Goal: Task Accomplishment & Management: Manage account settings

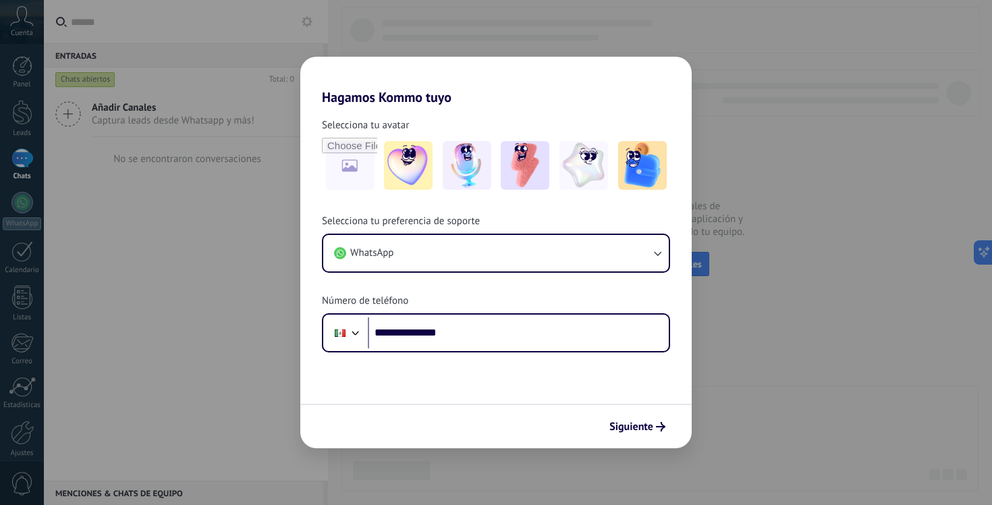
type input "**********"
click at [638, 424] on span "Siguiente" at bounding box center [631, 426] width 44 height 9
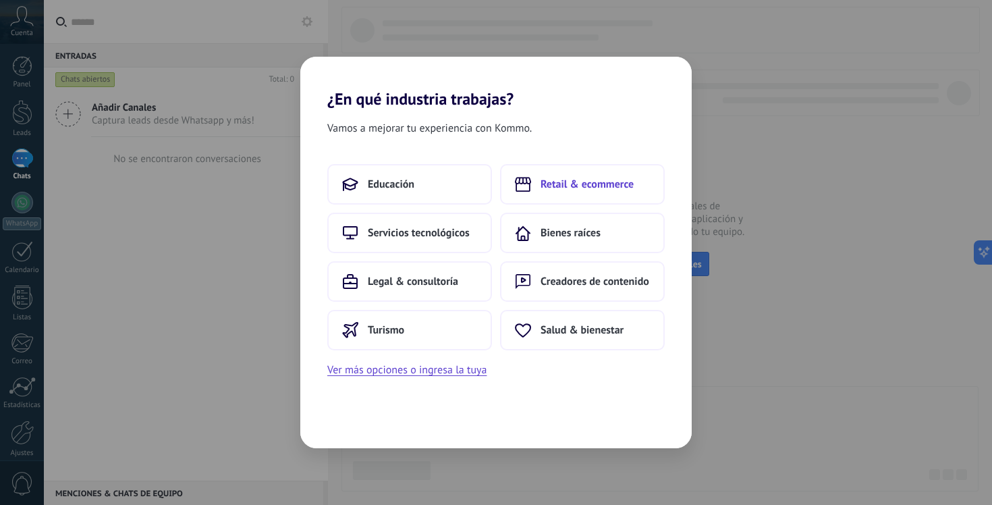
click at [543, 179] on span "Retail & ecommerce" at bounding box center [586, 183] width 93 height 13
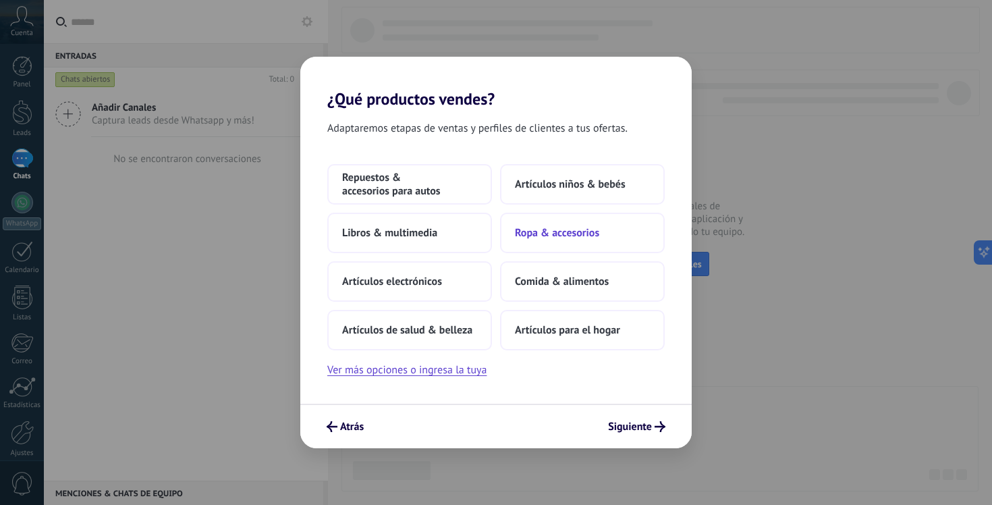
click at [556, 229] on span "Ropa & accesorios" at bounding box center [557, 232] width 84 height 13
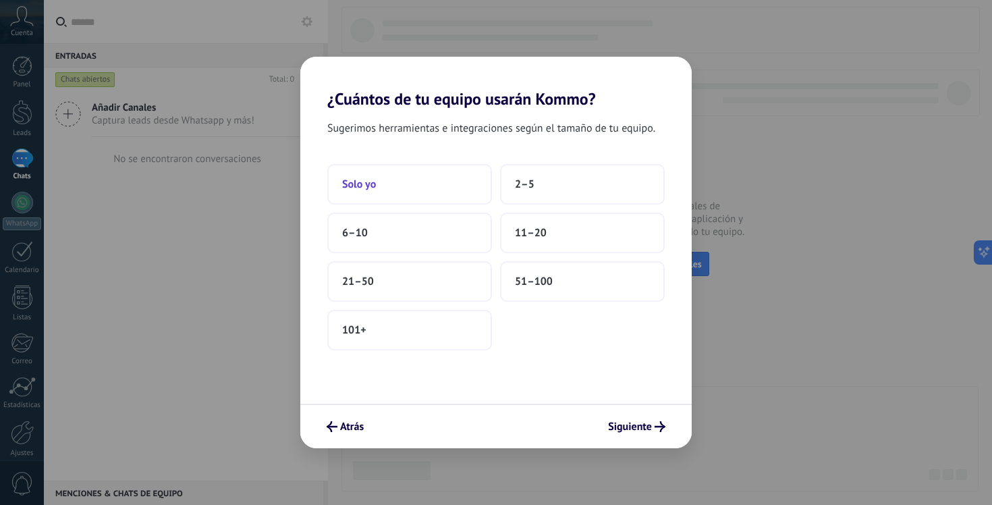
click at [358, 188] on span "Solo yo" at bounding box center [359, 183] width 34 height 13
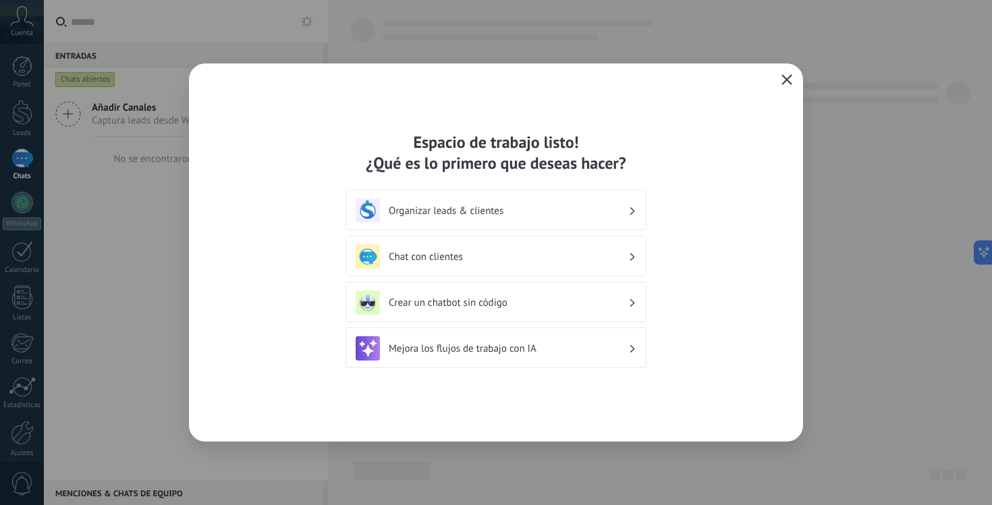
click at [463, 215] on h3 "Organizar leads & clientes" at bounding box center [508, 210] width 239 height 13
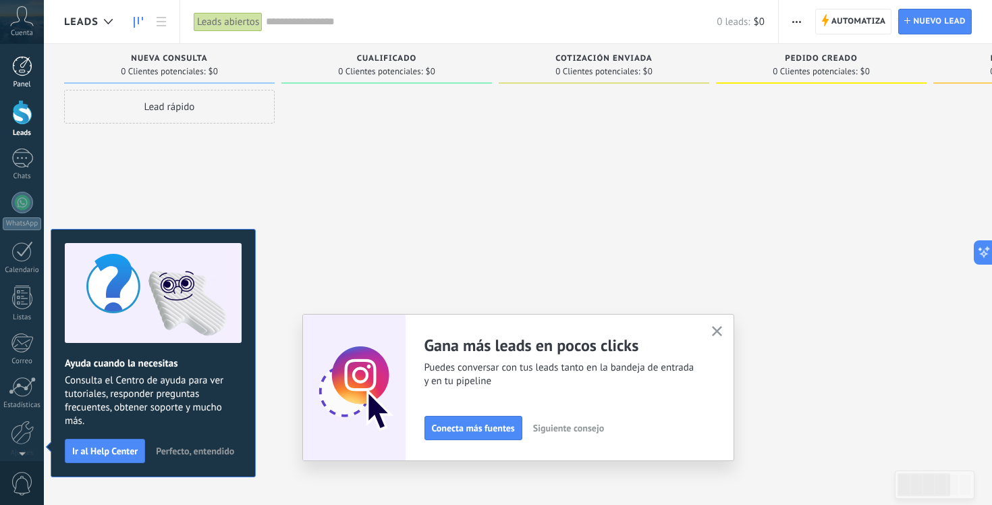
click at [21, 69] on div at bounding box center [22, 66] width 20 height 20
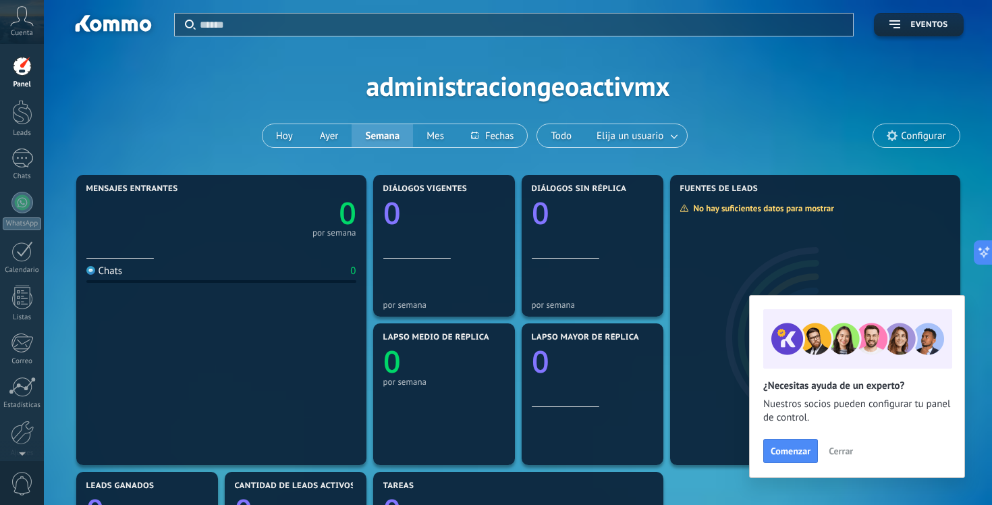
click at [845, 449] on span "Cerrar" at bounding box center [840, 450] width 24 height 9
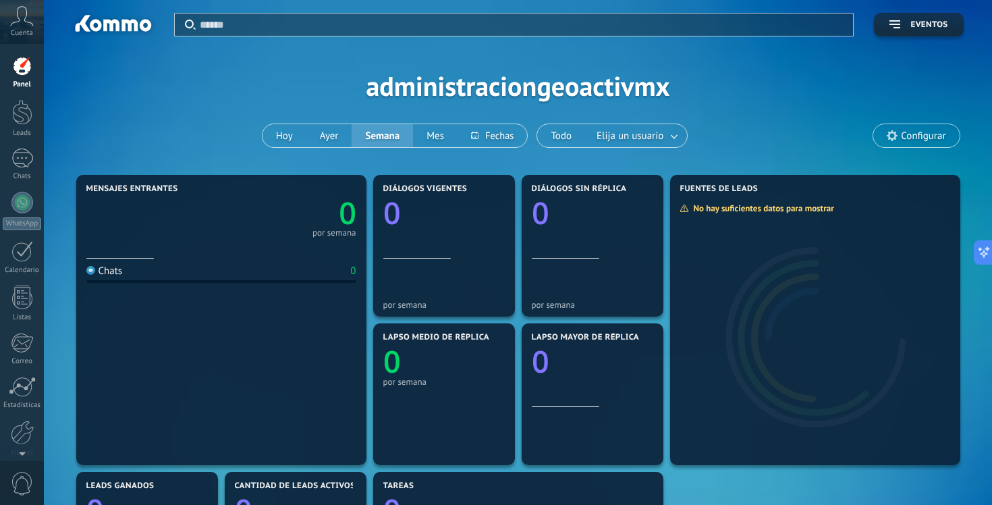
click at [24, 19] on icon at bounding box center [22, 16] width 24 height 20
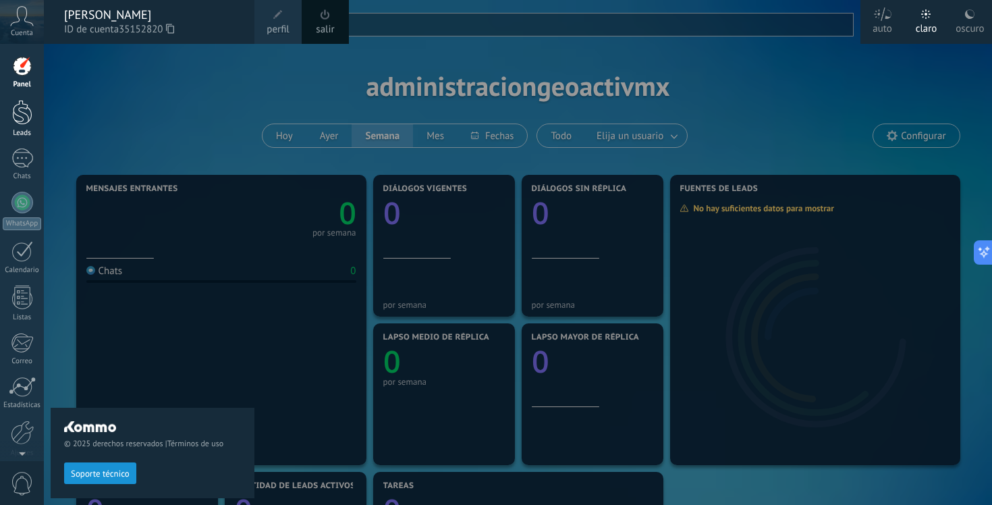
click at [22, 109] on div at bounding box center [22, 112] width 20 height 25
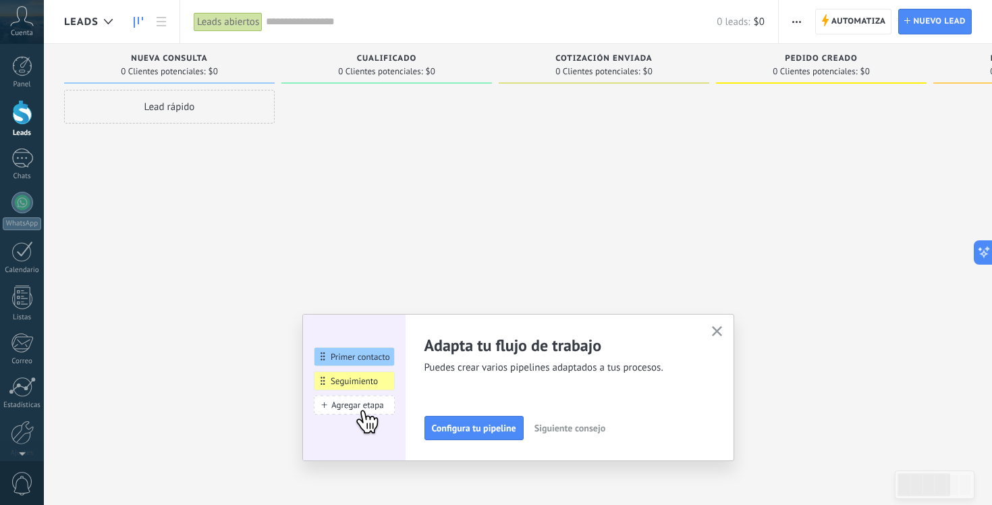
click at [715, 329] on use "button" at bounding box center [717, 331] width 10 height 10
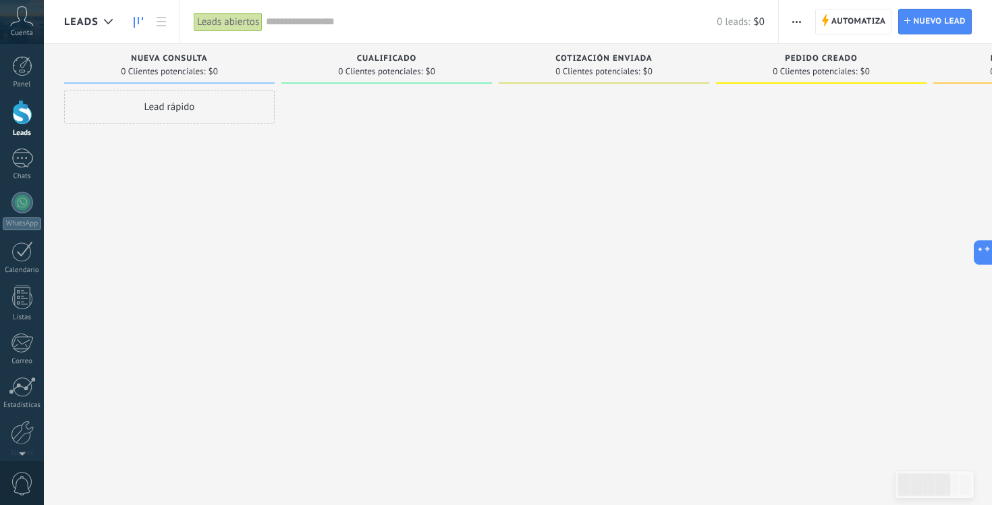
click at [171, 108] on div "Lead rápido" at bounding box center [169, 107] width 210 height 34
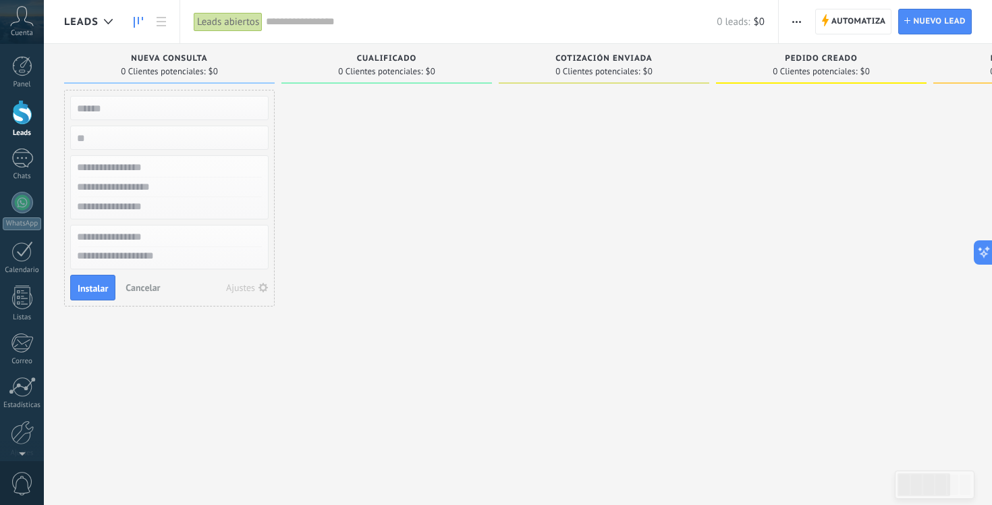
click at [18, 117] on div at bounding box center [22, 112] width 20 height 25
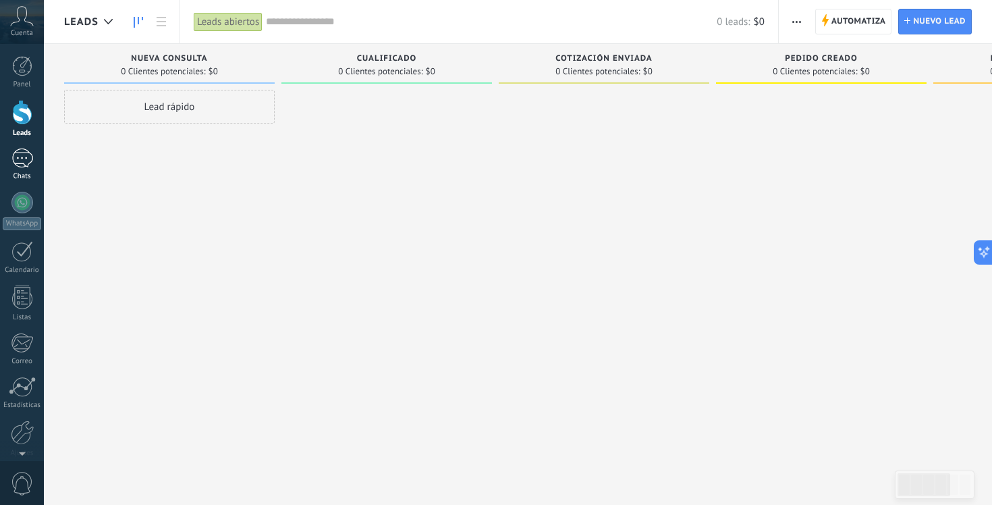
click at [22, 159] on div at bounding box center [22, 158] width 22 height 20
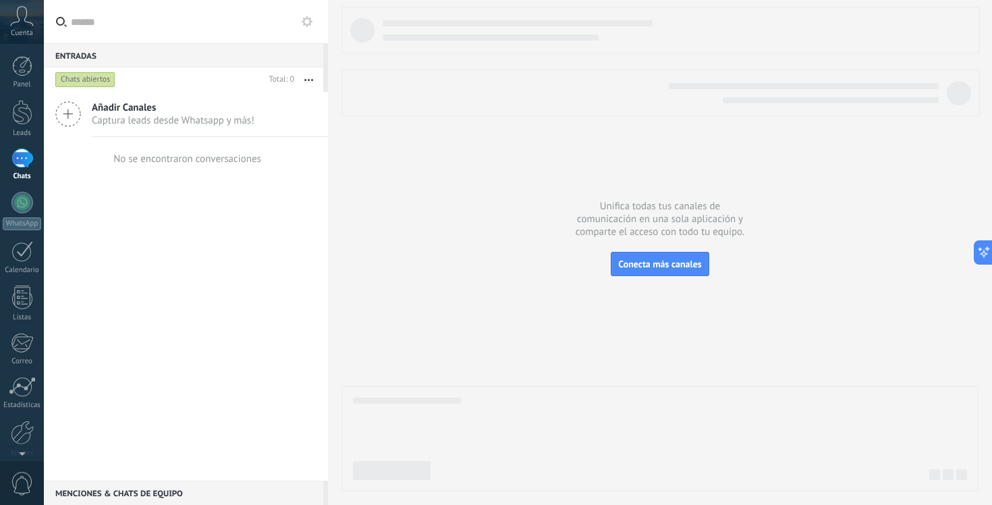
click at [72, 113] on icon at bounding box center [68, 114] width 26 height 26
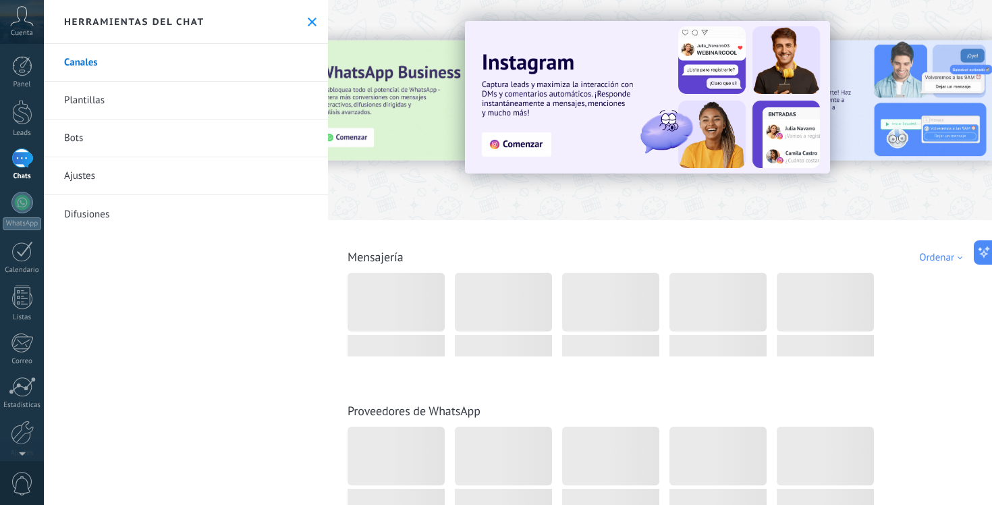
click at [95, 64] on link "Canales" at bounding box center [186, 63] width 284 height 38
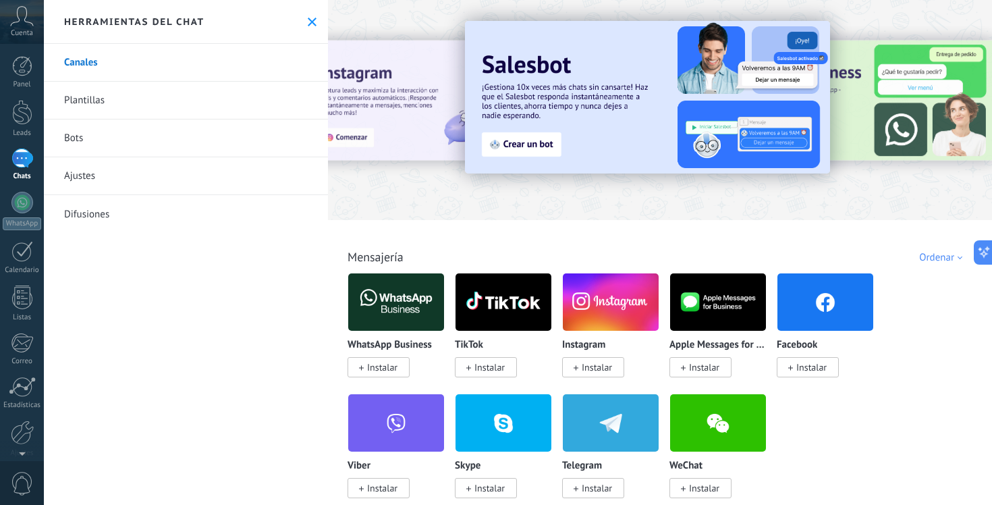
click at [375, 369] on span "Instalar" at bounding box center [382, 367] width 30 height 12
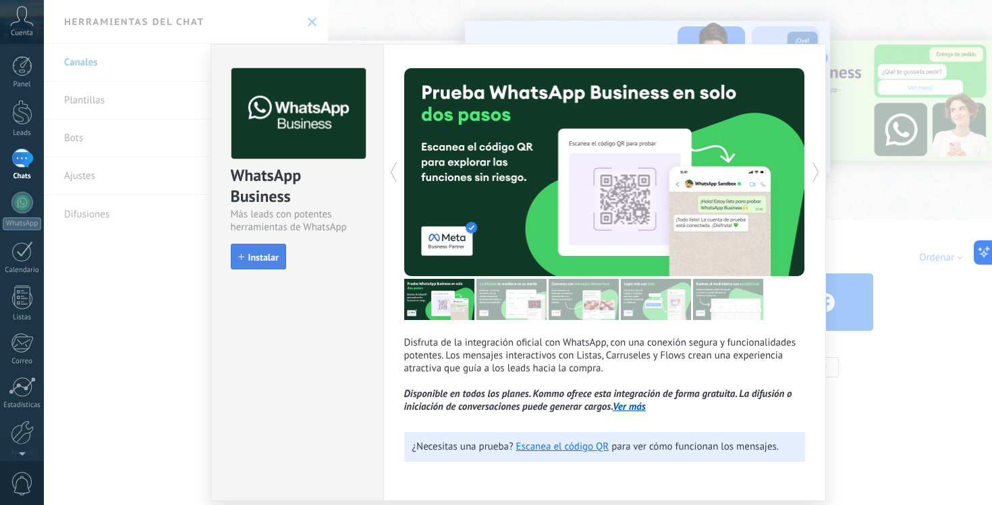
click at [250, 258] on span "Instalar" at bounding box center [263, 256] width 30 height 9
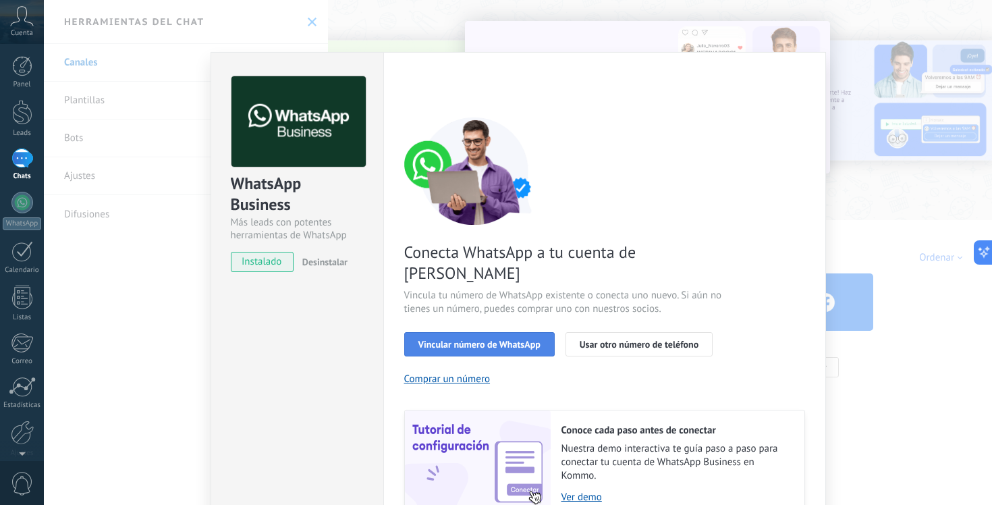
click at [447, 339] on span "Vincular número de WhatsApp" at bounding box center [479, 343] width 122 height 9
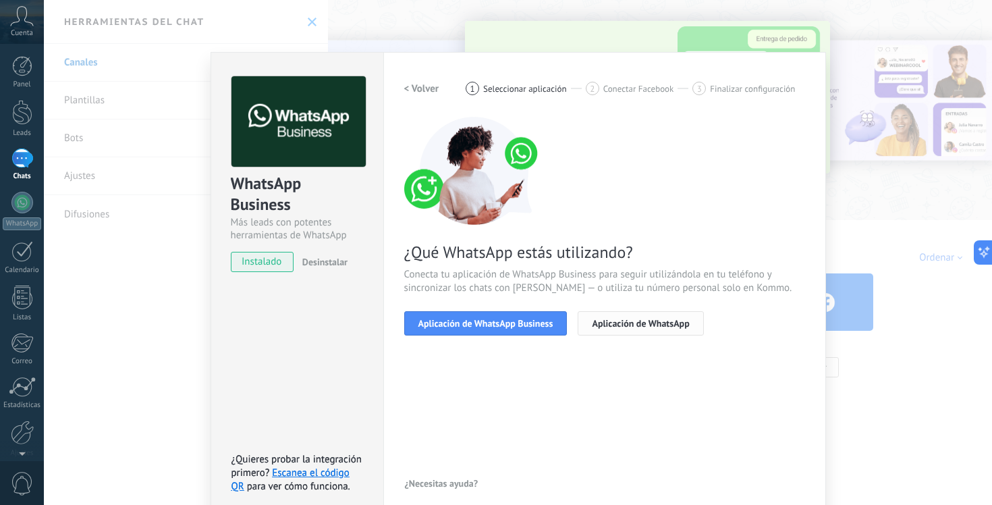
click at [666, 324] on span "Aplicación de WhatsApp" at bounding box center [640, 322] width 97 height 9
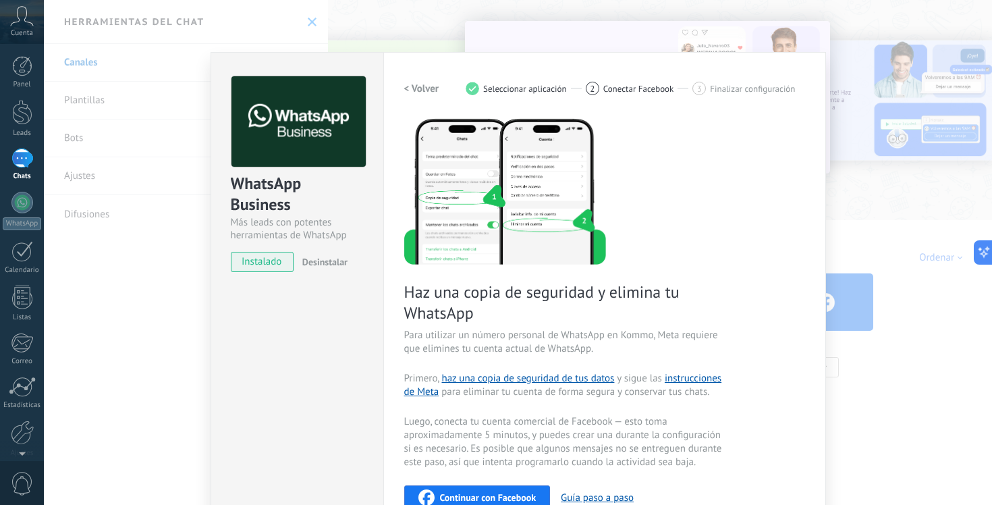
click at [408, 86] on h2 "< Volver" at bounding box center [421, 88] width 35 height 13
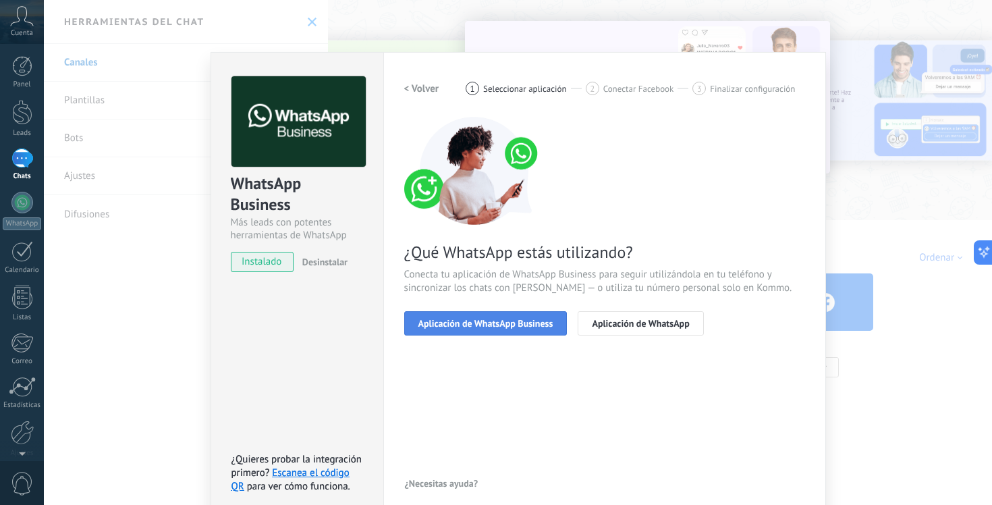
click at [463, 322] on span "Aplicación de WhatsApp Business" at bounding box center [485, 322] width 135 height 9
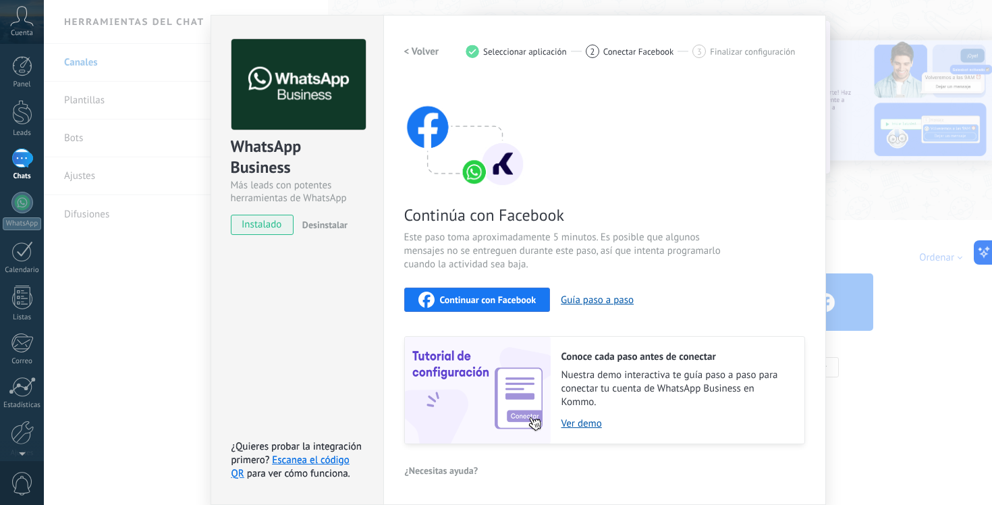
scroll to position [37, 0]
click at [473, 300] on span "Continuar con Facebook" at bounding box center [488, 299] width 96 height 9
click at [179, 315] on div "WhatsApp Business Más leads con potentes herramientas de WhatsApp instalado Des…" at bounding box center [518, 252] width 948 height 505
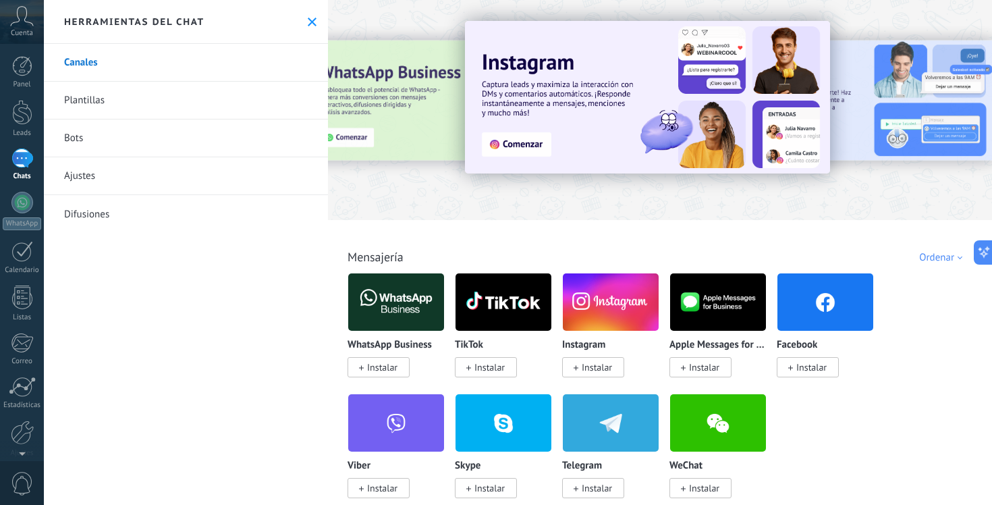
scroll to position [0, 0]
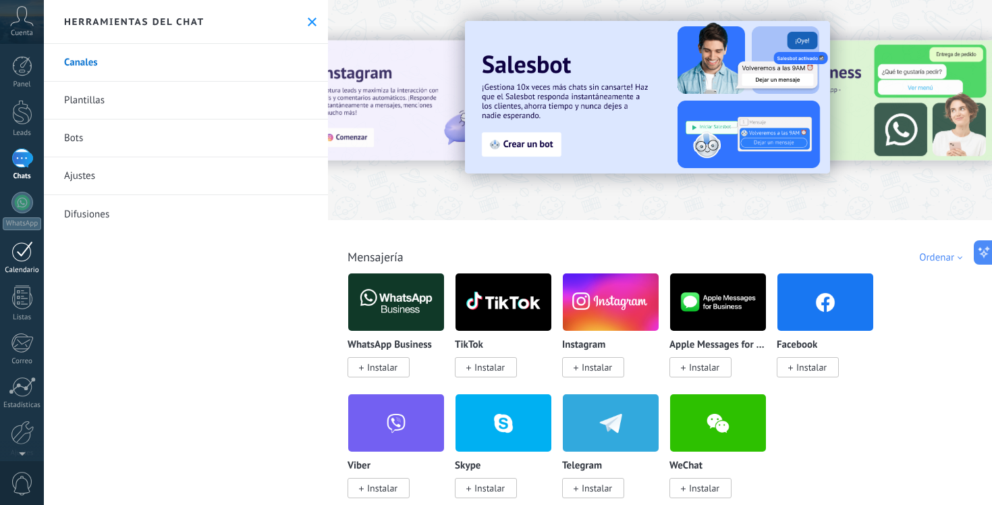
click at [17, 254] on div at bounding box center [22, 251] width 22 height 21
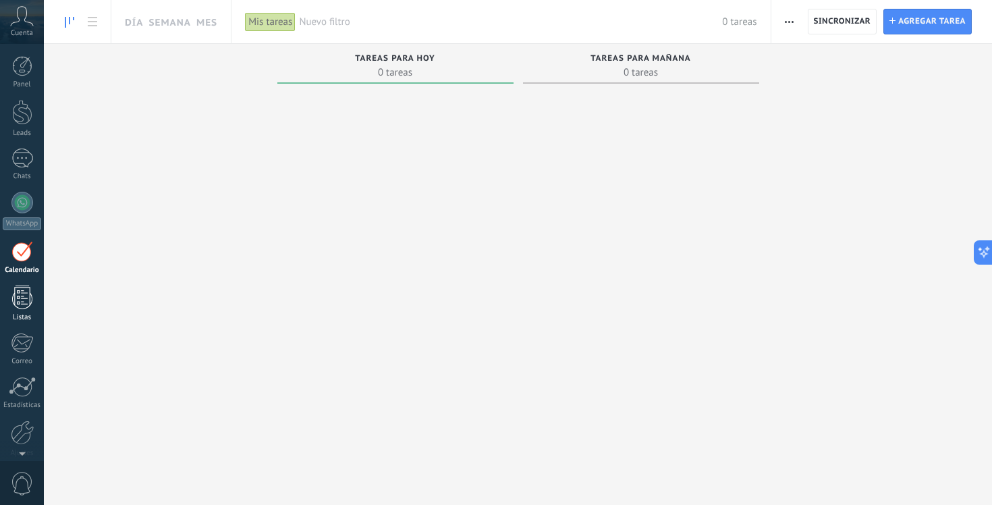
click at [22, 304] on div at bounding box center [22, 297] width 20 height 24
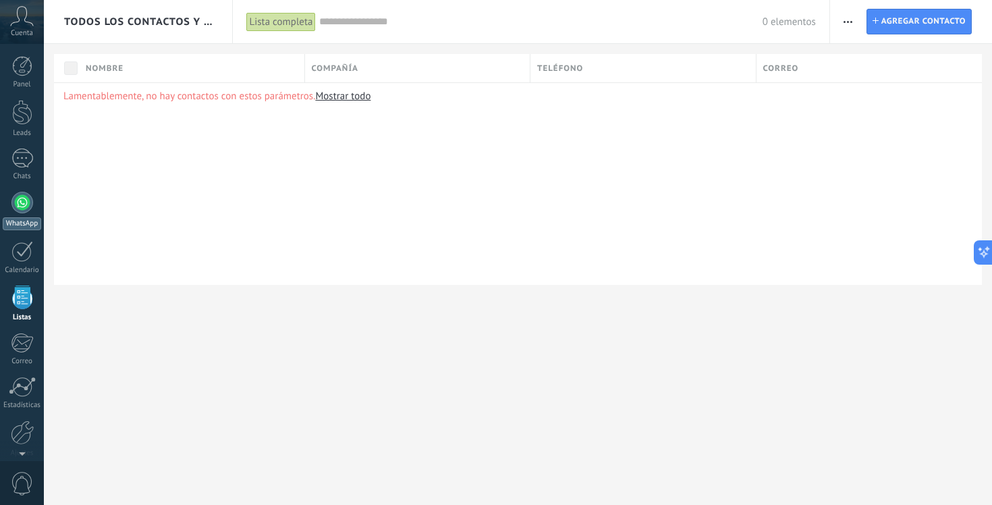
scroll to position [35, 0]
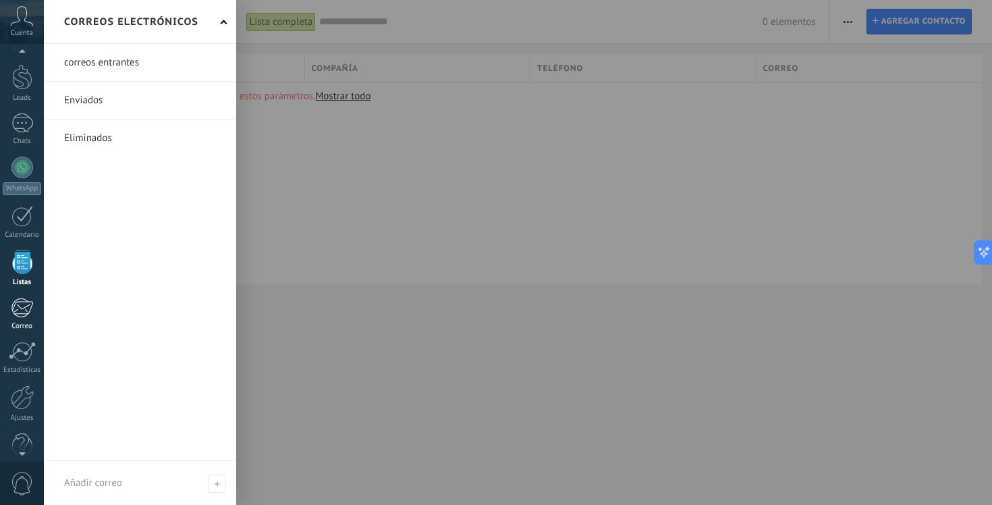
click at [22, 308] on div at bounding box center [22, 307] width 22 height 20
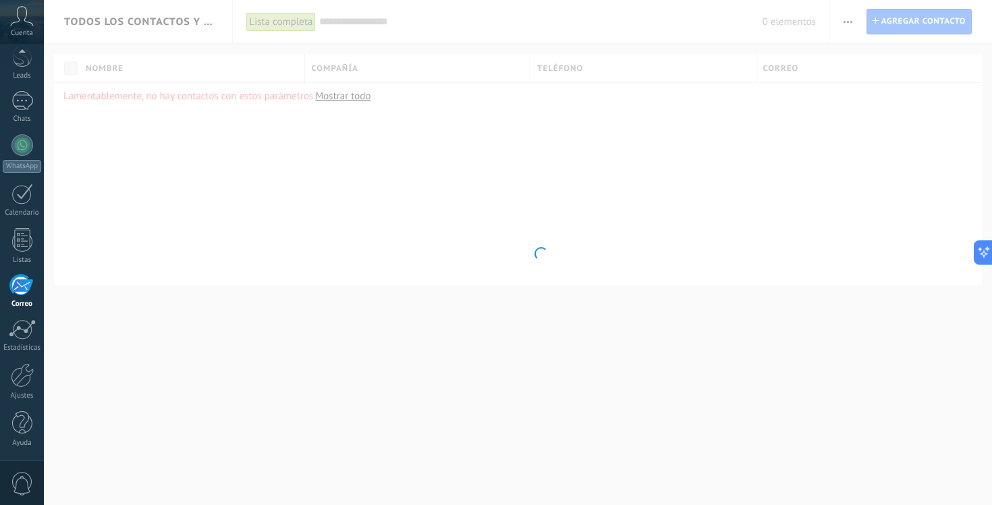
scroll to position [57, 0]
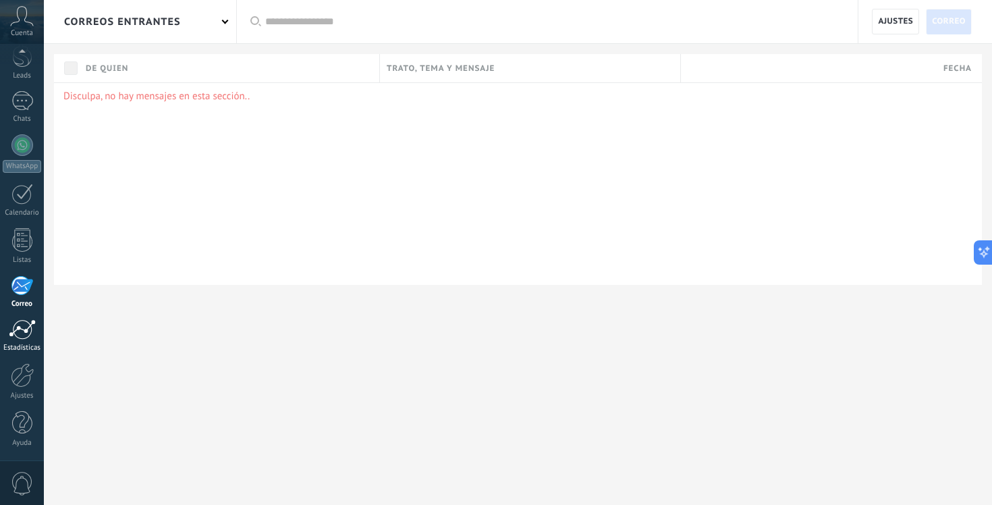
click at [21, 327] on div at bounding box center [22, 329] width 27 height 20
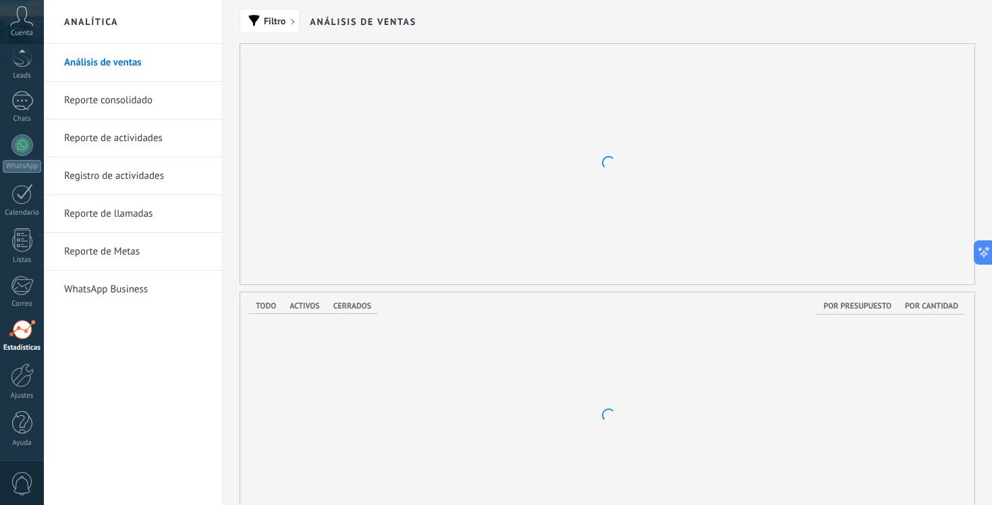
scroll to position [57, 0]
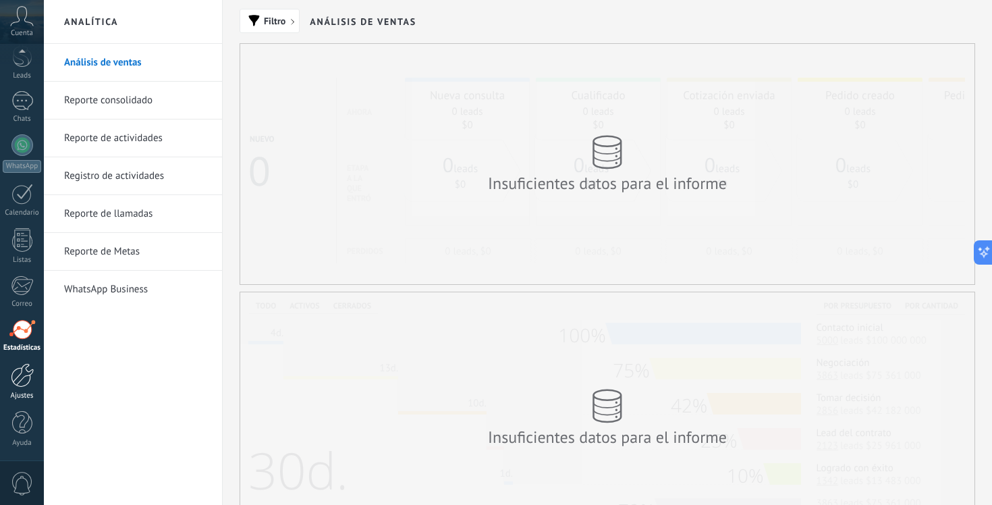
click at [19, 372] on div at bounding box center [22, 375] width 23 height 24
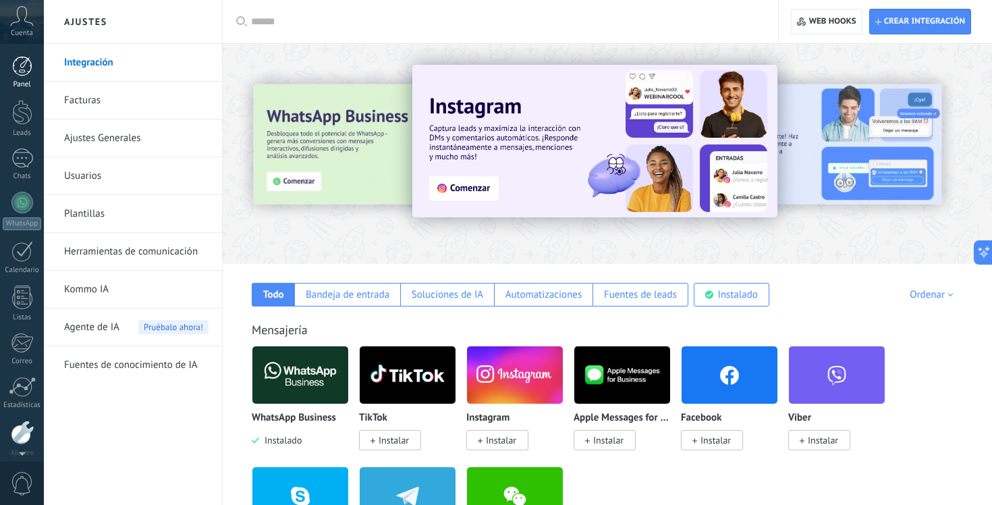
click at [22, 68] on div at bounding box center [22, 66] width 20 height 20
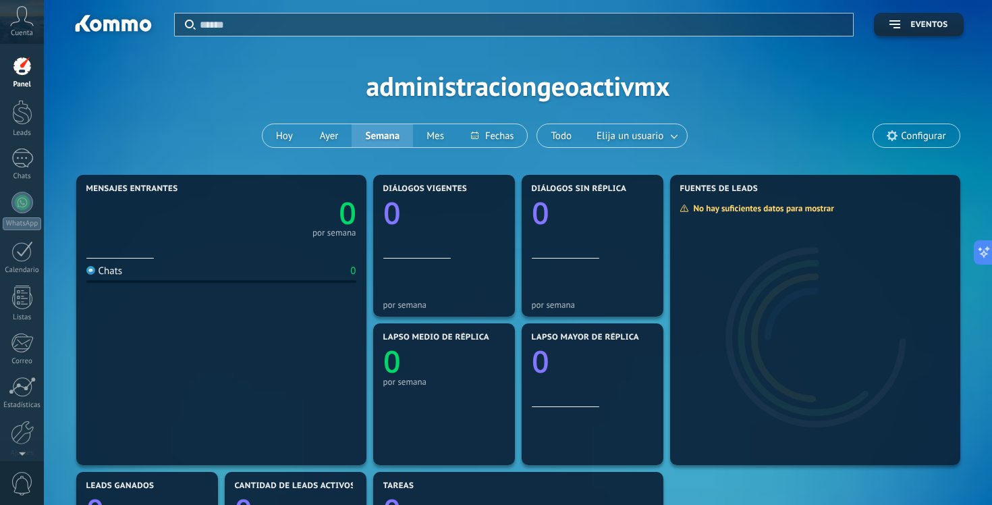
click at [20, 71] on div at bounding box center [22, 66] width 20 height 20
click at [333, 129] on button "Ayer" at bounding box center [329, 135] width 46 height 23
click at [292, 136] on button "Hoy" at bounding box center [284, 135] width 44 height 23
click at [22, 117] on div at bounding box center [22, 112] width 20 height 25
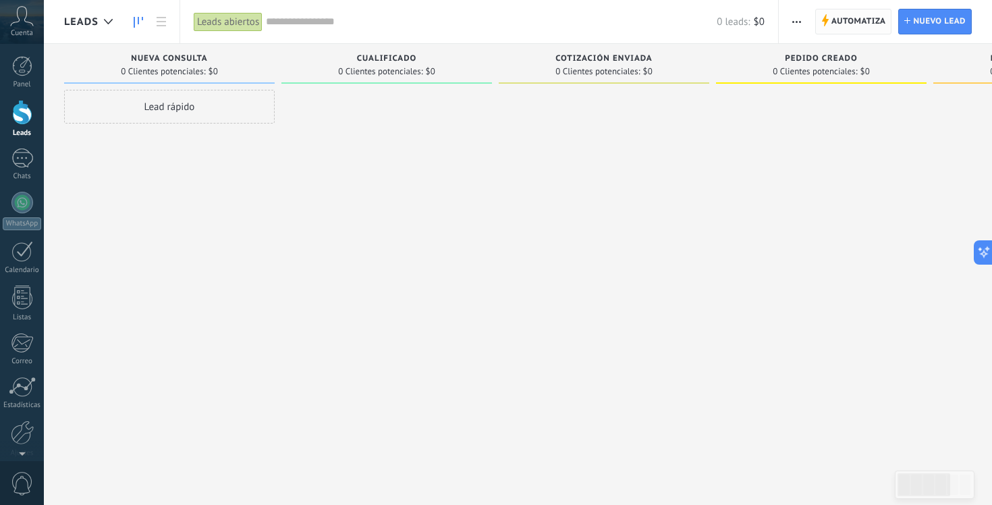
click at [845, 20] on span "Automatiza" at bounding box center [858, 21] width 55 height 24
click at [845, 18] on span "Automatiza" at bounding box center [858, 21] width 55 height 24
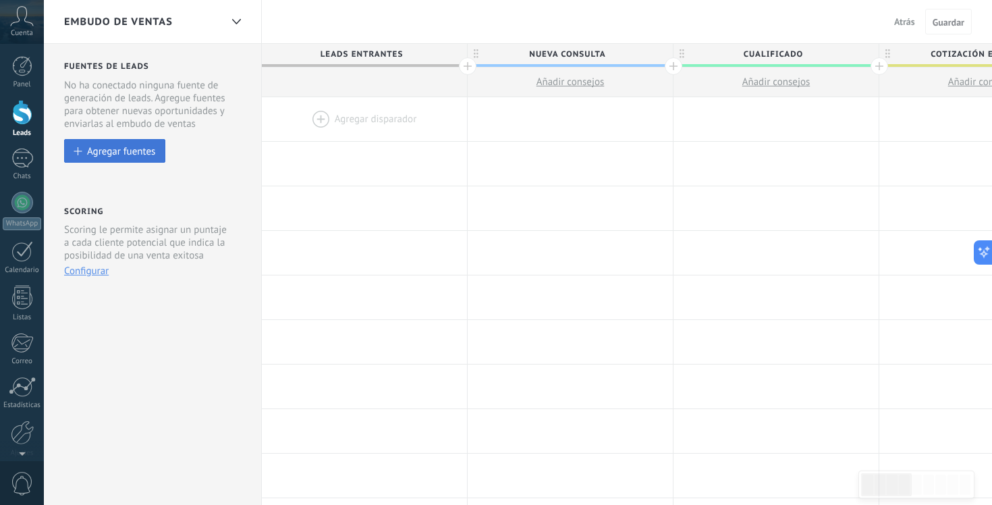
click at [104, 151] on div "Agregar fuentes" at bounding box center [121, 150] width 68 height 11
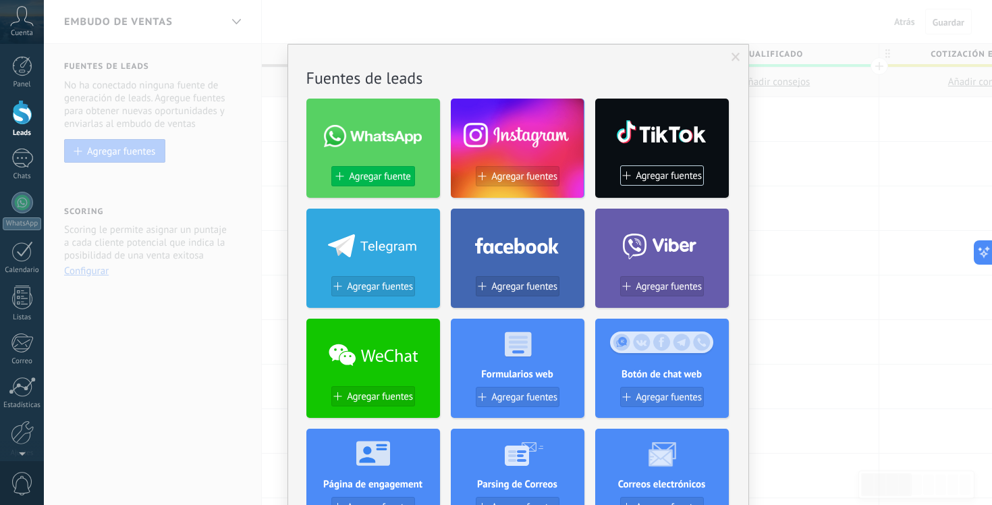
click at [363, 174] on span "Agregar fuente" at bounding box center [379, 176] width 61 height 11
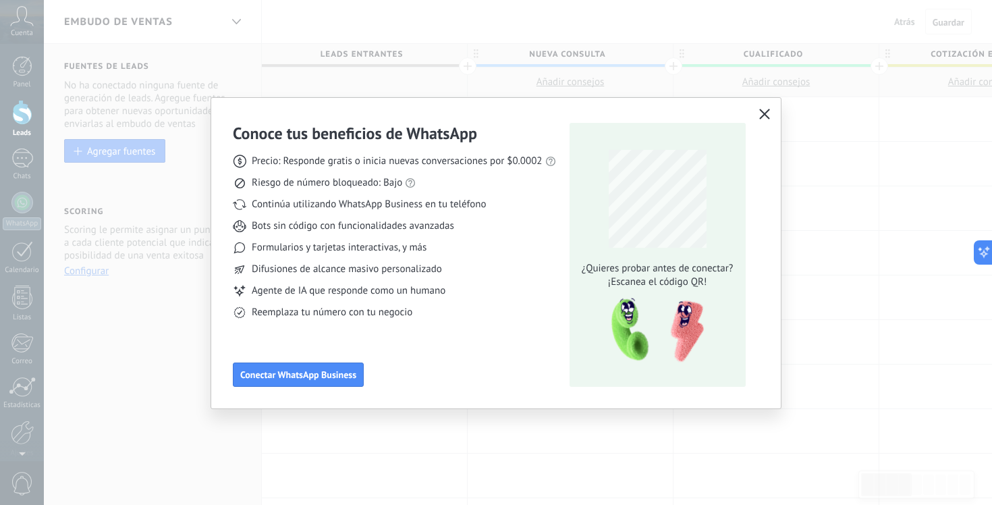
click at [761, 115] on icon "button" at bounding box center [764, 114] width 11 height 11
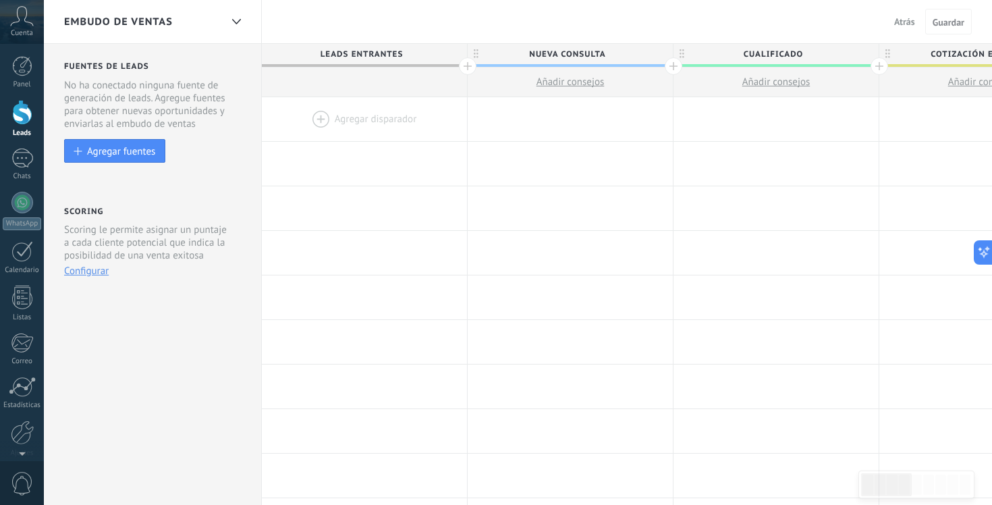
click at [561, 81] on span "Añadir consejos" at bounding box center [570, 82] width 68 height 13
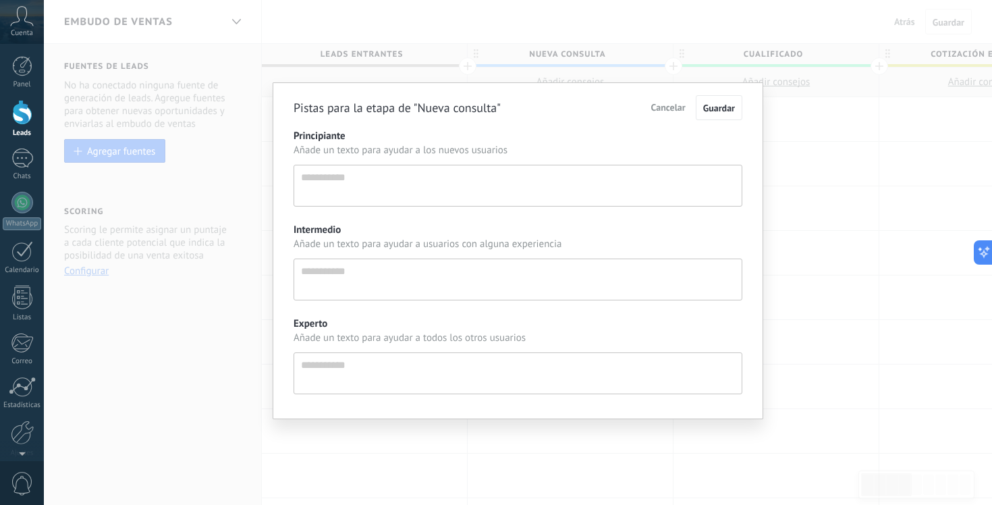
scroll to position [13, 0]
click at [658, 109] on span "Cancelar" at bounding box center [668, 107] width 34 height 12
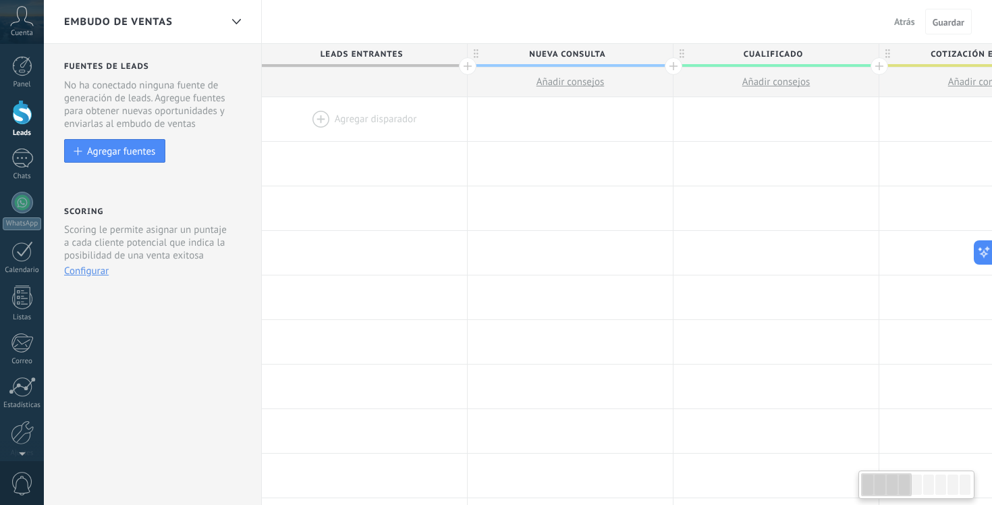
click at [776, 81] on span "Añadir consejos" at bounding box center [776, 82] width 68 height 13
type textarea "**********"
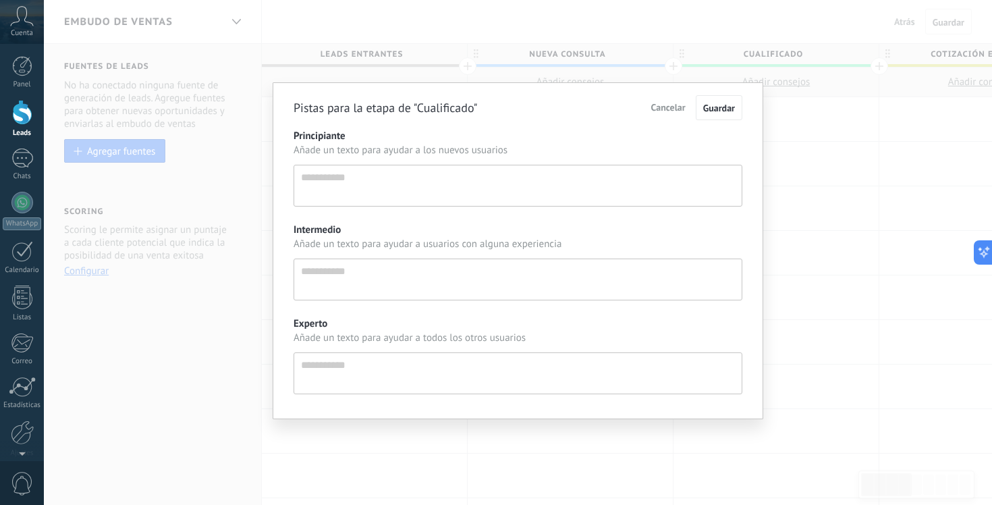
click at [669, 107] on span "Cancelar" at bounding box center [668, 107] width 34 height 12
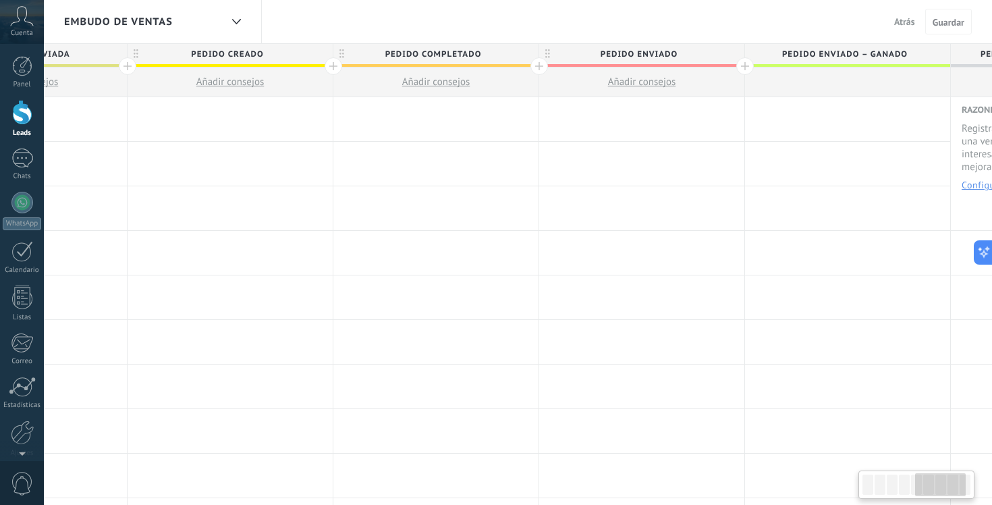
scroll to position [0, 1122]
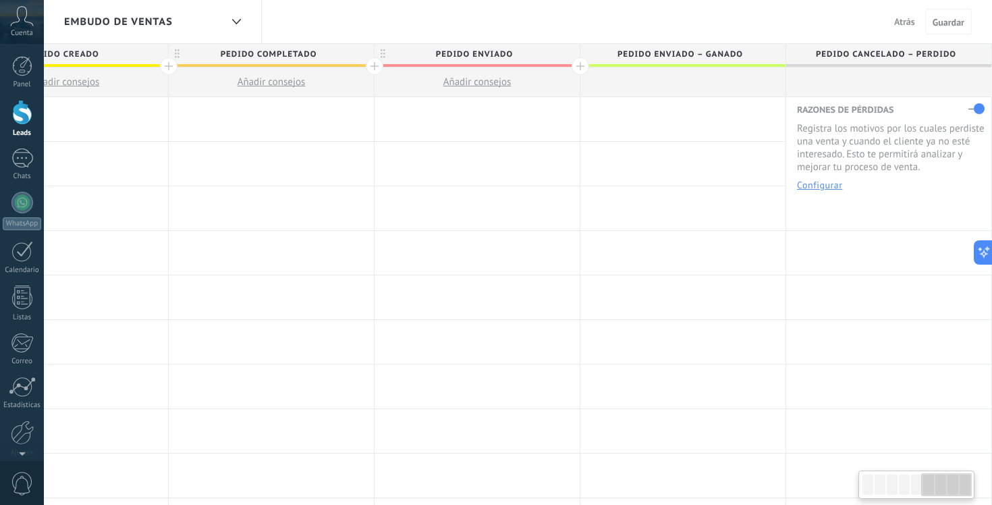
drag, startPoint x: 879, startPoint y: 486, endPoint x: 944, endPoint y: 490, distance: 64.9
click at [944, 490] on div at bounding box center [946, 484] width 51 height 23
click at [22, 22] on icon at bounding box center [22, 16] width 24 height 20
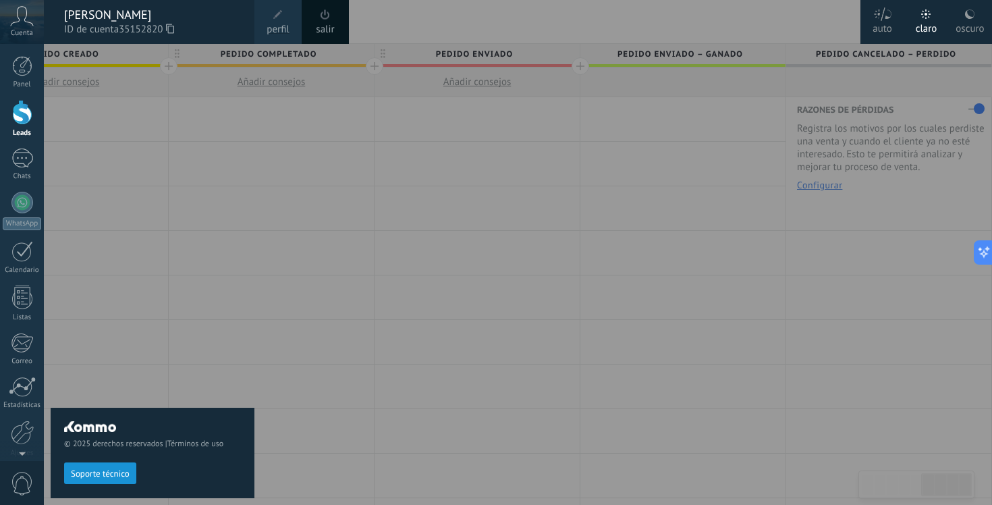
click at [967, 23] on div "oscuro" at bounding box center [969, 26] width 28 height 35
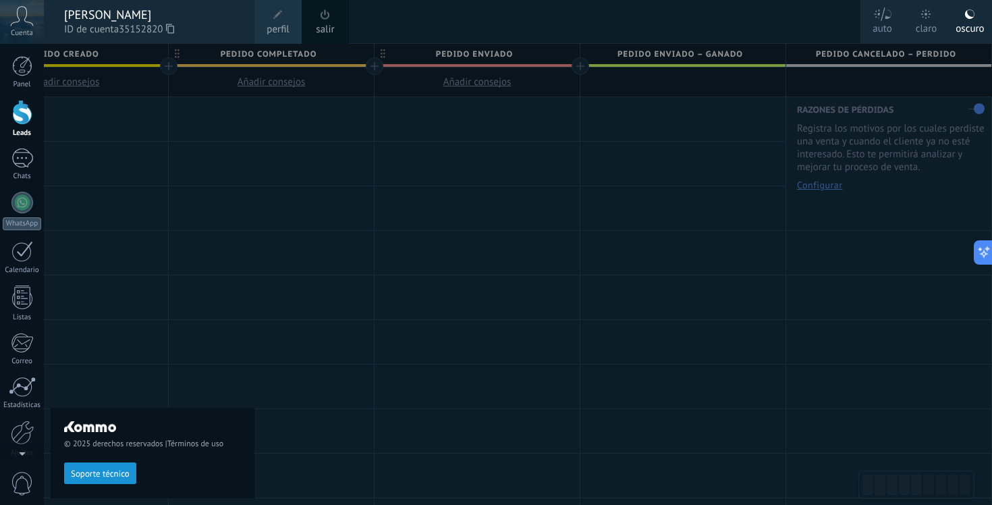
click at [268, 22] on link "perfil" at bounding box center [277, 22] width 47 height 44
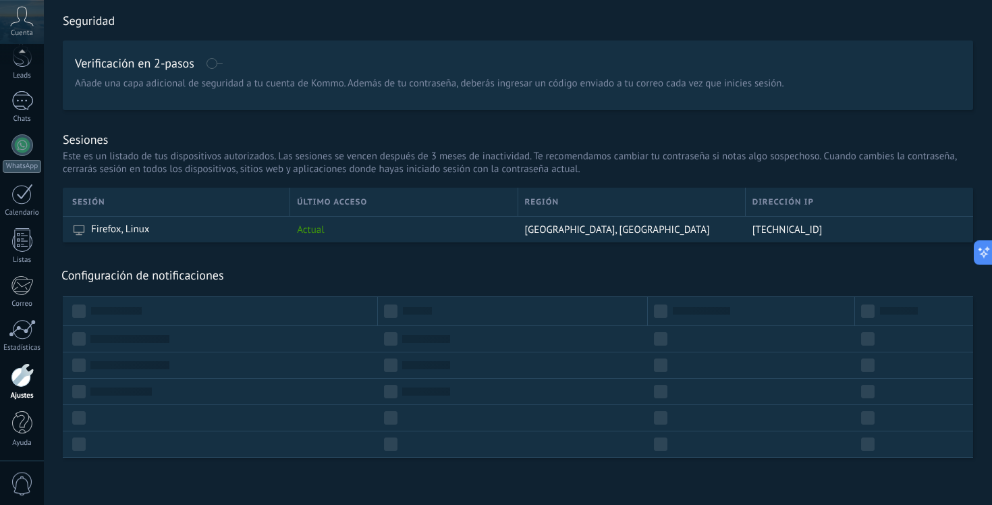
scroll to position [337, 0]
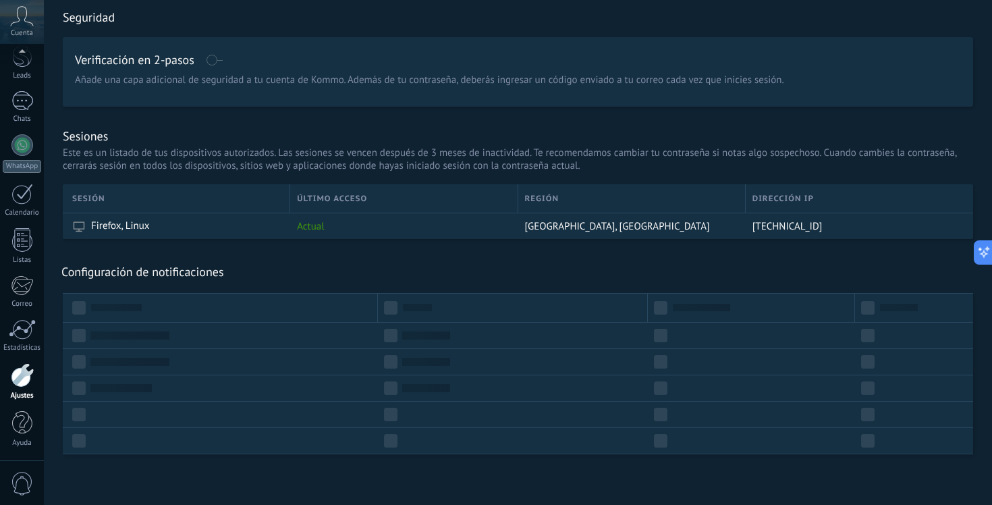
drag, startPoint x: 132, startPoint y: 300, endPoint x: 123, endPoint y: 302, distance: 9.8
click at [131, 301] on div at bounding box center [220, 308] width 315 height 30
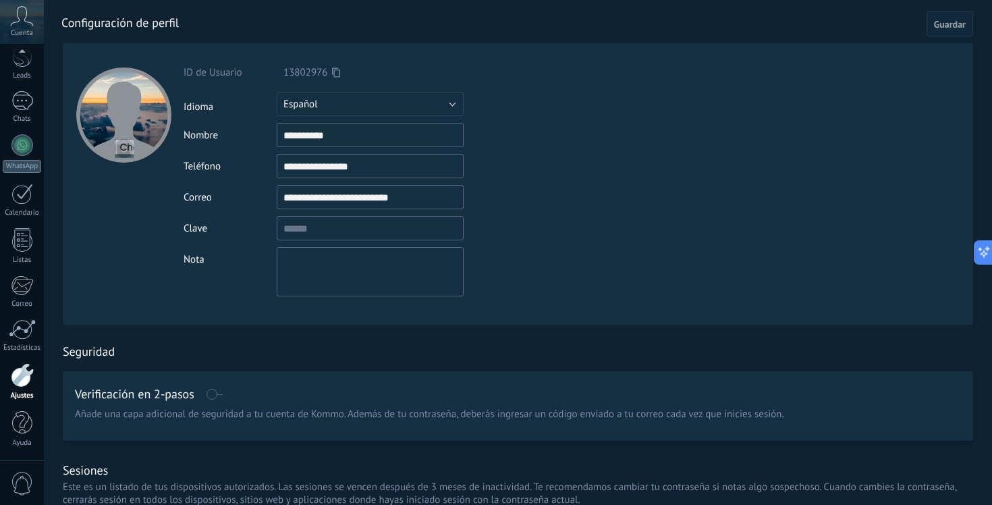
scroll to position [57, 0]
click at [18, 384] on div at bounding box center [22, 375] width 23 height 24
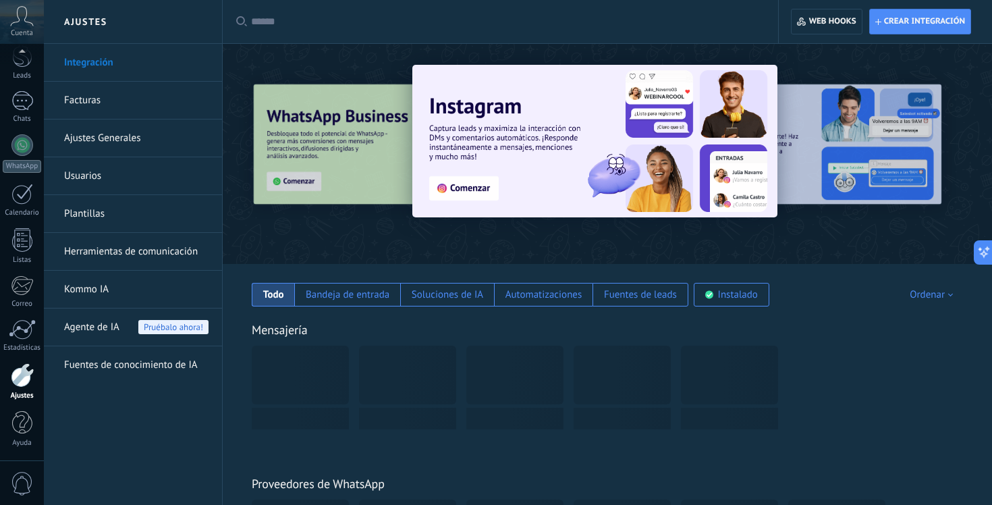
scroll to position [57, 0]
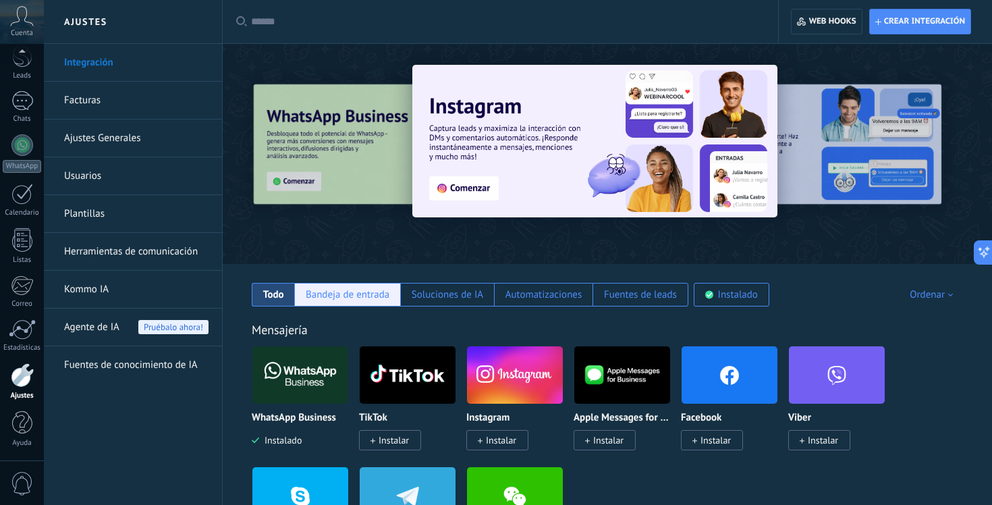
click at [349, 300] on div "Bandeja de entrada" at bounding box center [348, 294] width 84 height 13
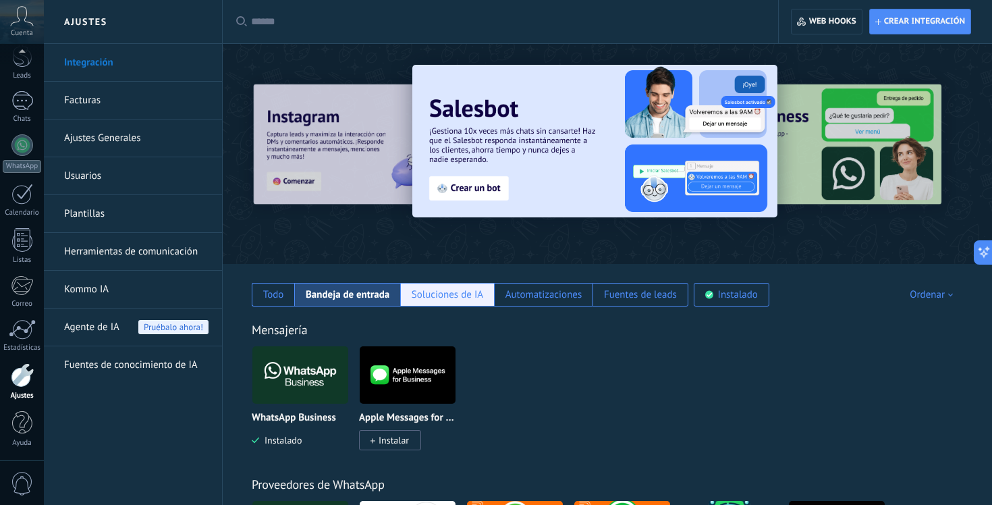
click at [435, 297] on div "Soluciones de IA" at bounding box center [447, 294] width 72 height 13
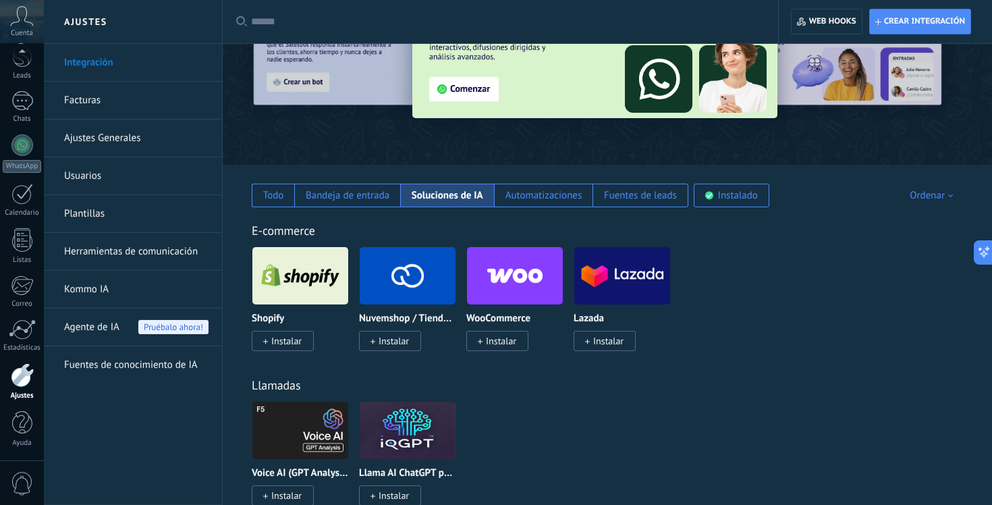
scroll to position [91, 0]
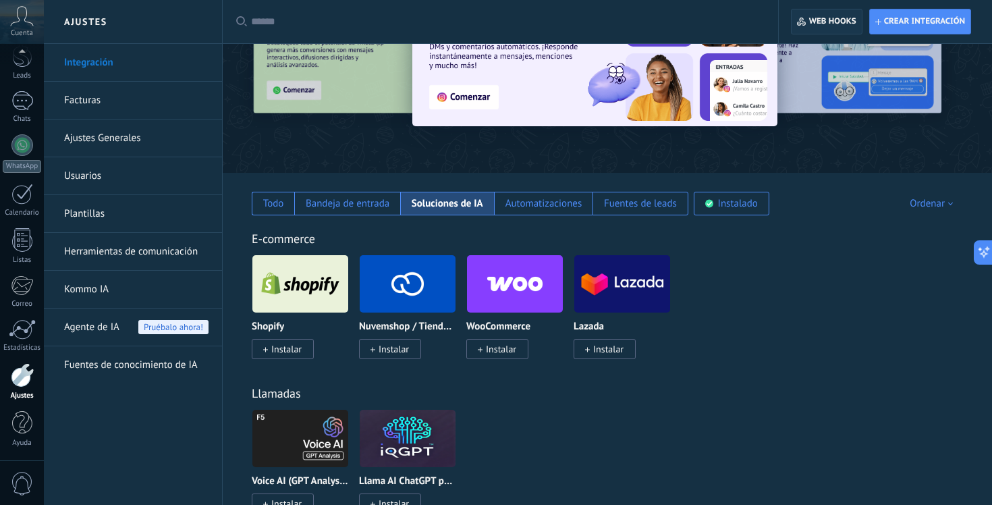
click at [826, 24] on span "Web hooks 0" at bounding box center [832, 21] width 47 height 11
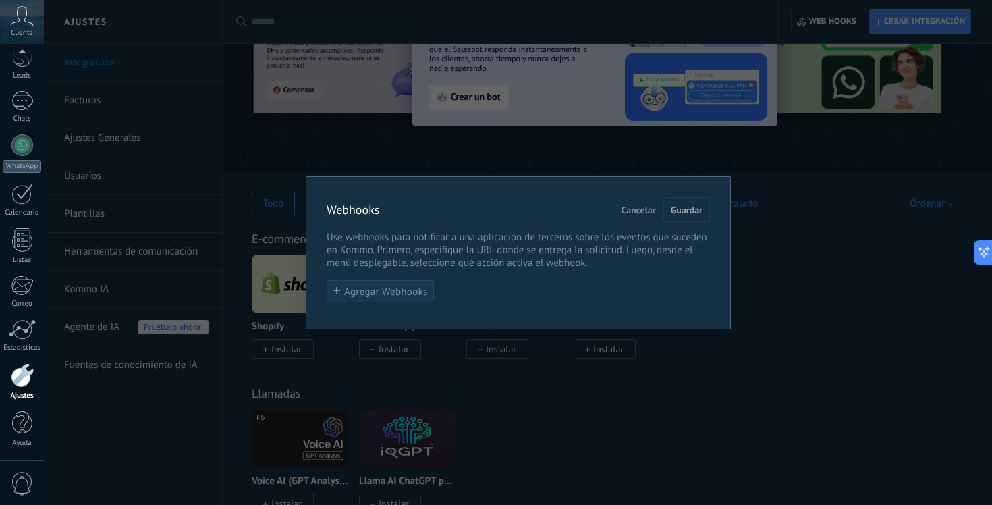
click at [368, 296] on span "Agregar Webhooks" at bounding box center [386, 292] width 84 height 10
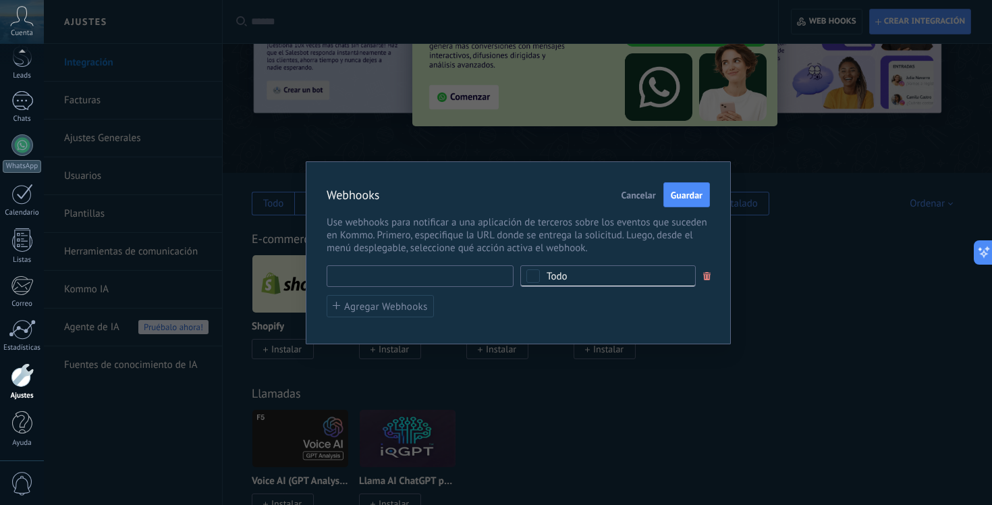
click at [362, 279] on input "text" at bounding box center [419, 276] width 187 height 22
type input "********"
click at [627, 201] on button "Cancelar" at bounding box center [638, 195] width 45 height 26
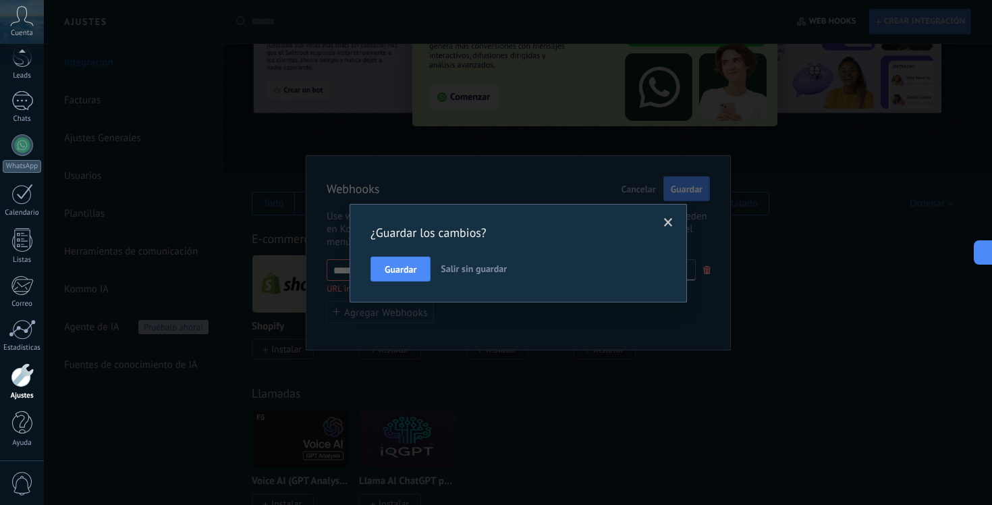
click at [469, 276] on button "Salir sin guardar" at bounding box center [473, 269] width 77 height 26
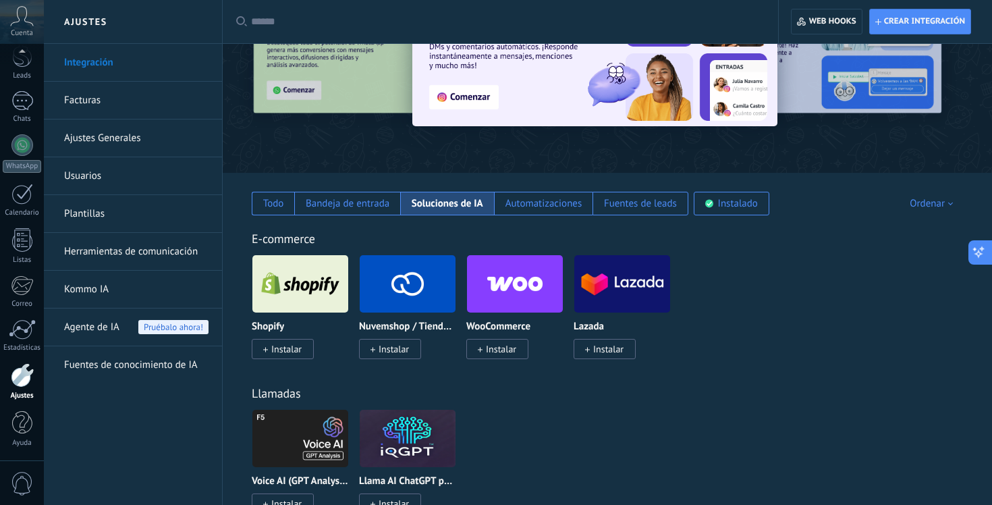
click at [978, 252] on icon at bounding box center [978, 254] width 6 height 6
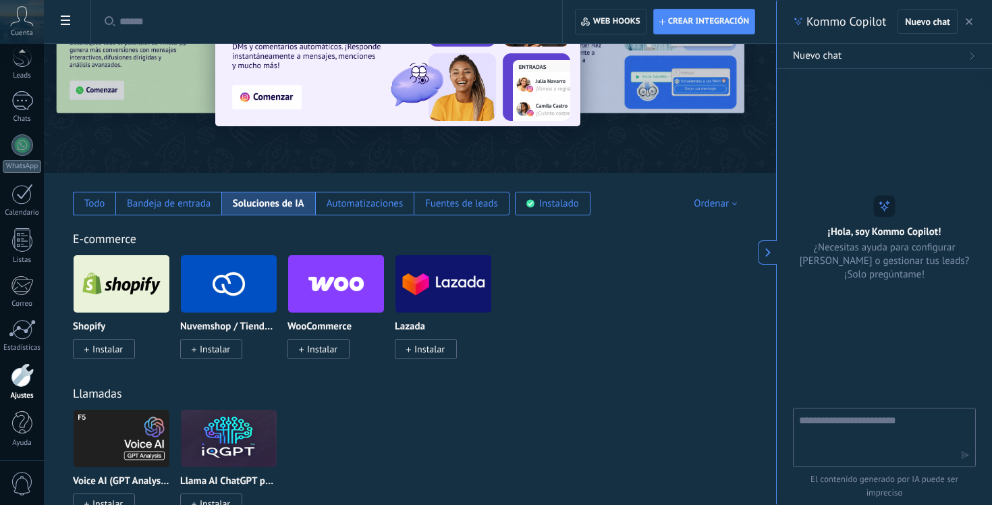
type textarea "**********"
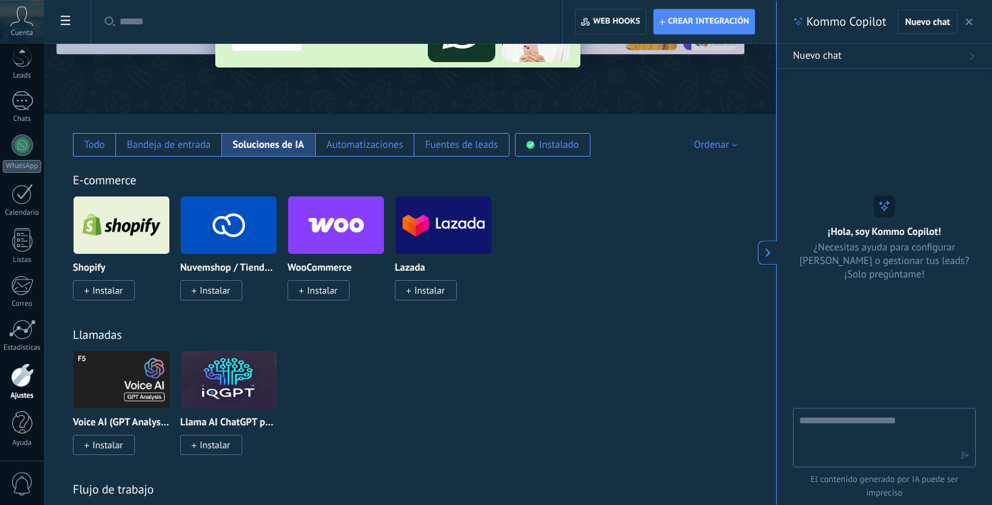
scroll to position [182, 0]
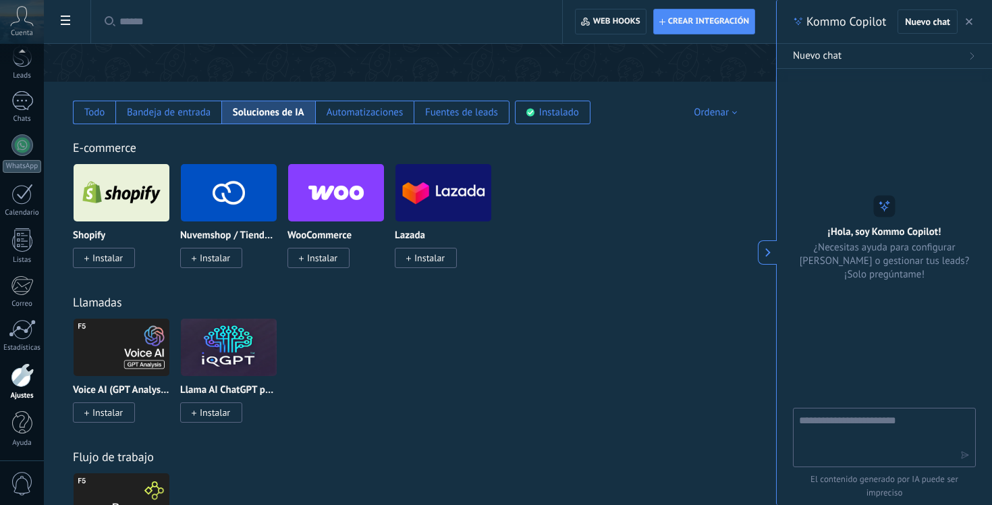
click at [21, 380] on div at bounding box center [22, 375] width 23 height 24
click at [360, 121] on div "Automatizaciones" at bounding box center [364, 113] width 98 height 24
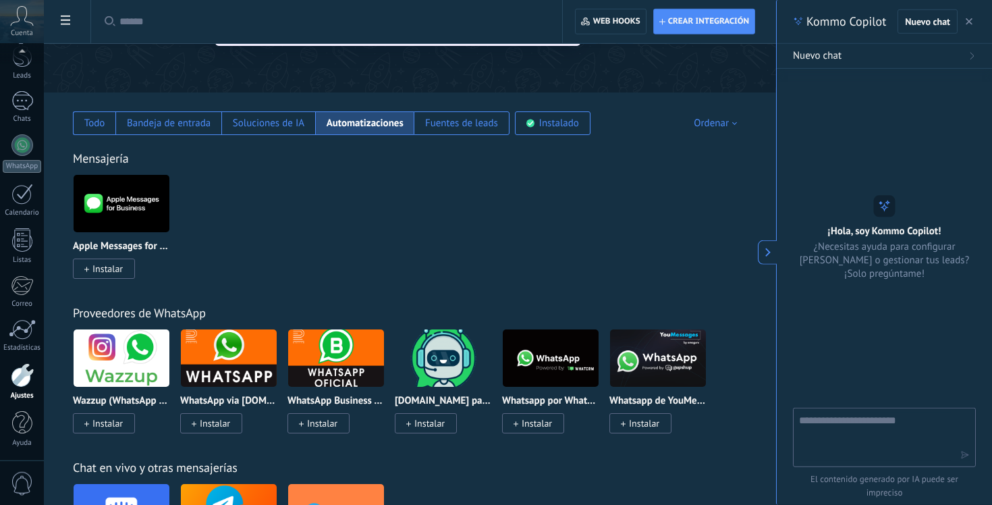
scroll to position [0, 0]
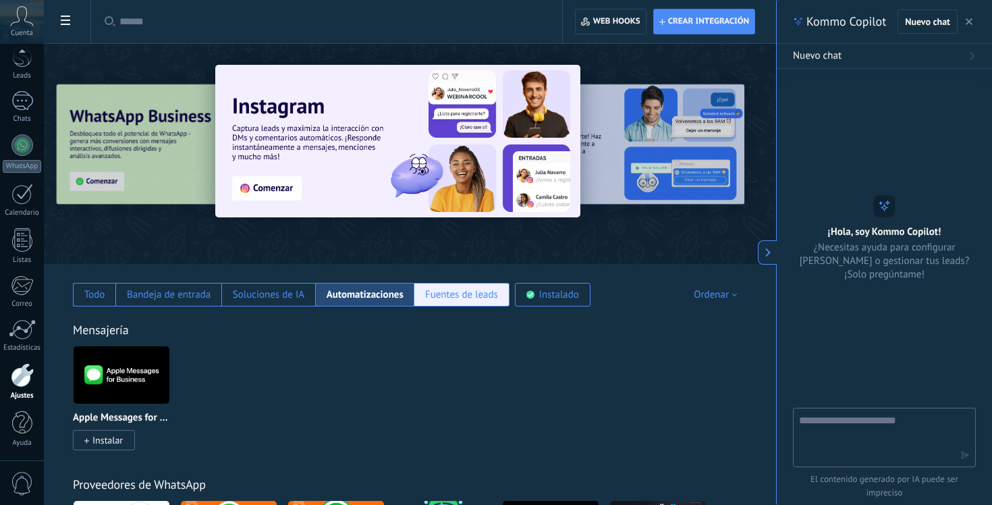
click at [456, 297] on div "Fuentes de leads" at bounding box center [461, 294] width 73 height 13
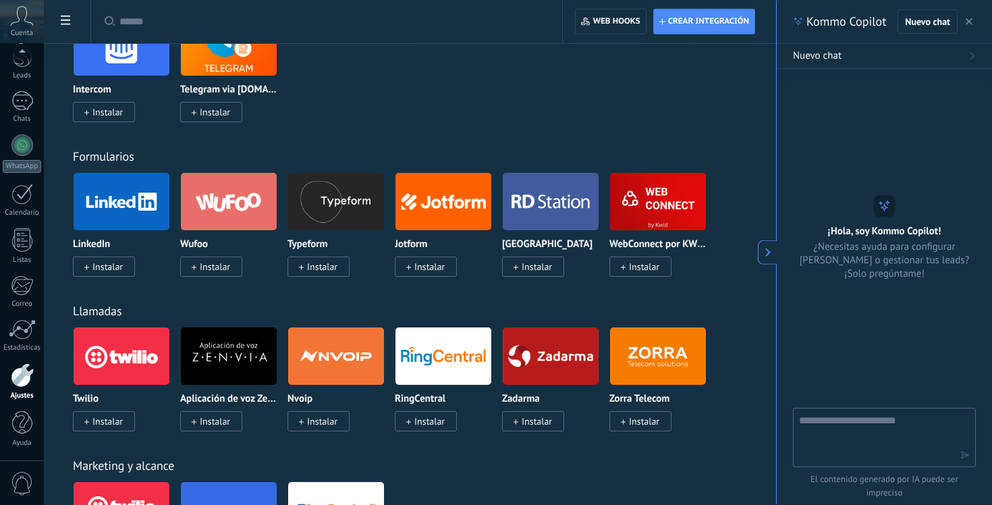
scroll to position [911, 0]
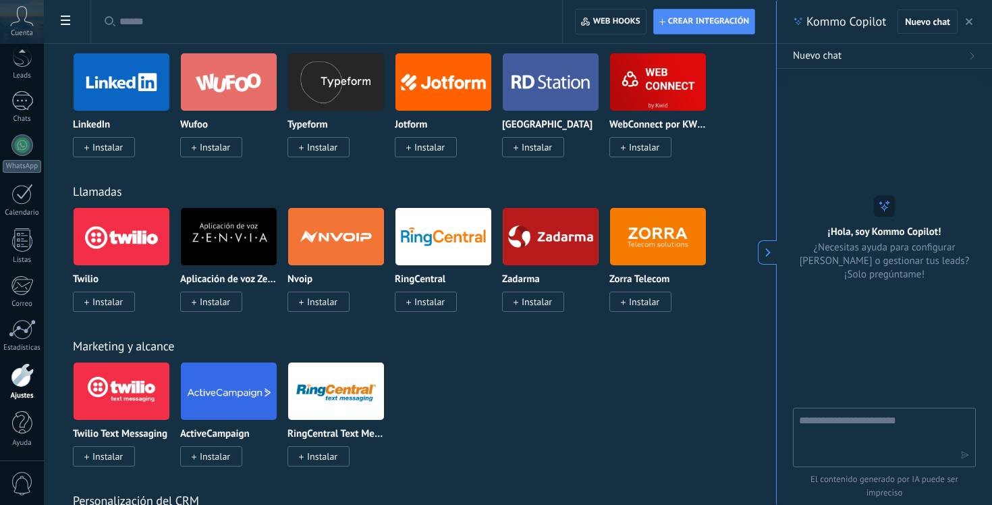
click at [100, 308] on span "Instalar" at bounding box center [107, 301] width 30 height 12
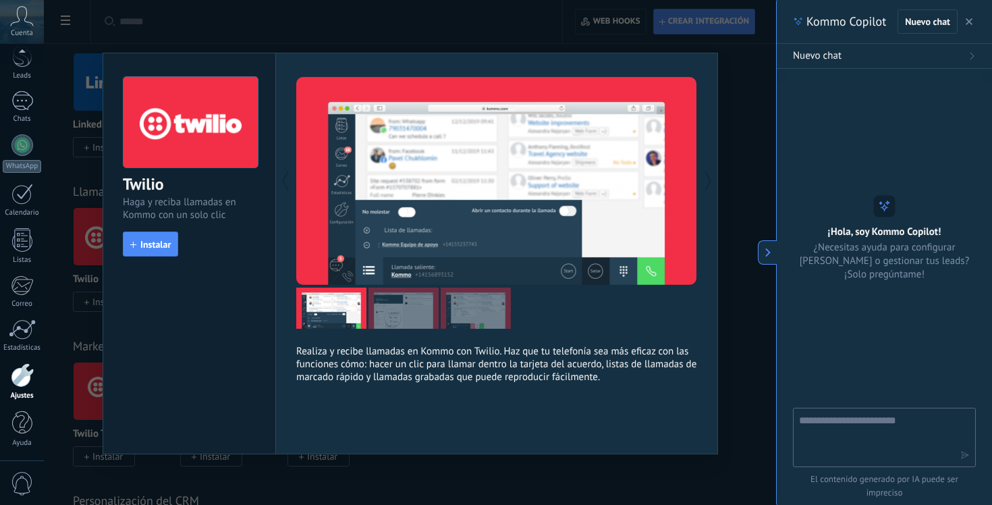
click at [743, 210] on div "Twilio Haga y reciba llamadas en Kommo con un solo clic install Instalar Realiz…" at bounding box center [410, 252] width 732 height 505
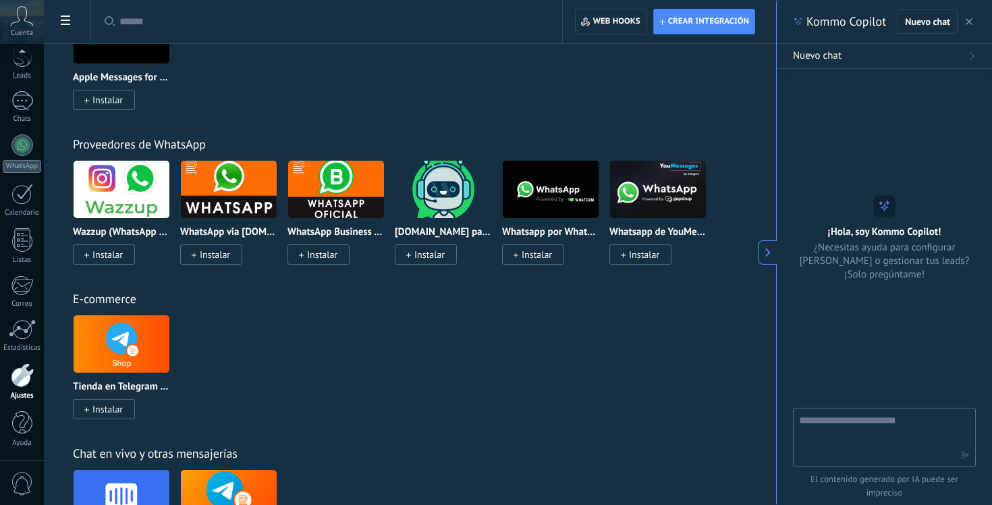
scroll to position [0, 0]
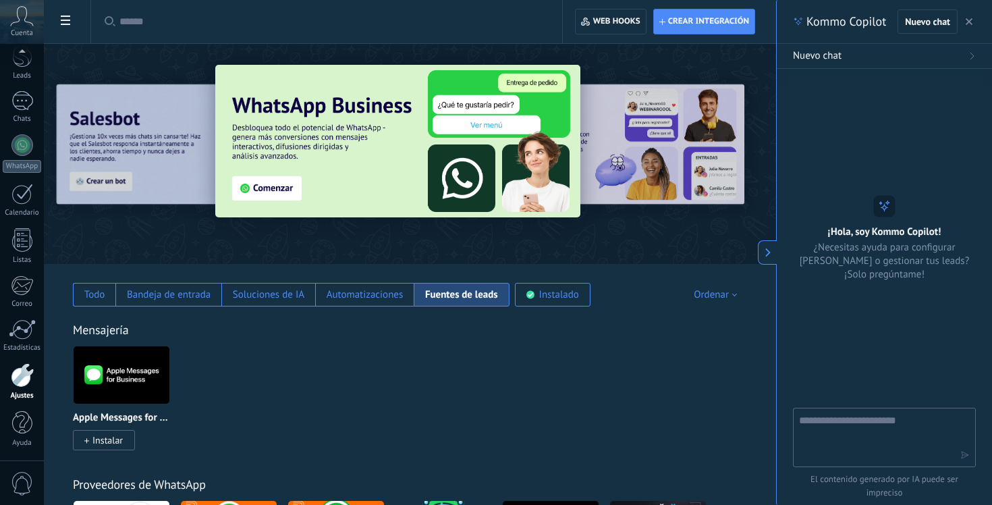
click at [829, 441] on textarea at bounding box center [875, 436] width 152 height 49
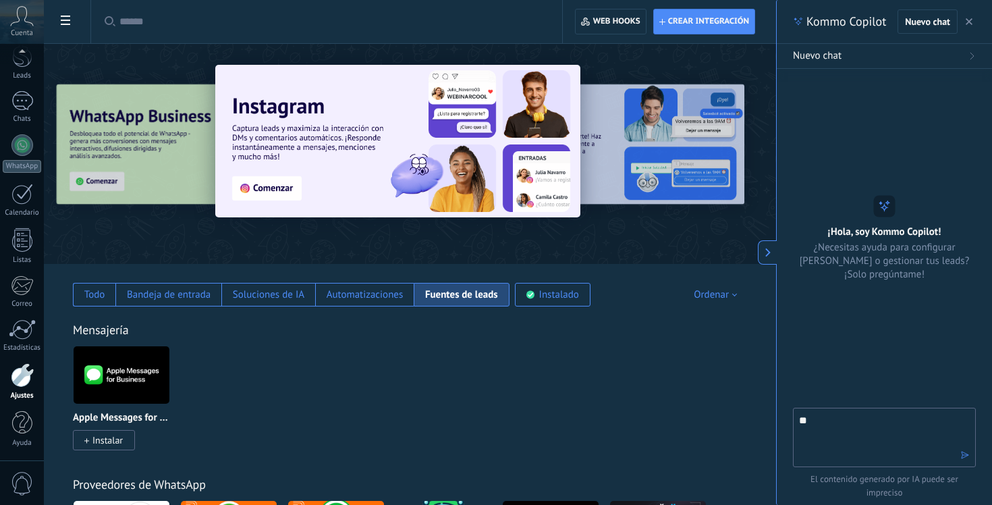
type textarea "*"
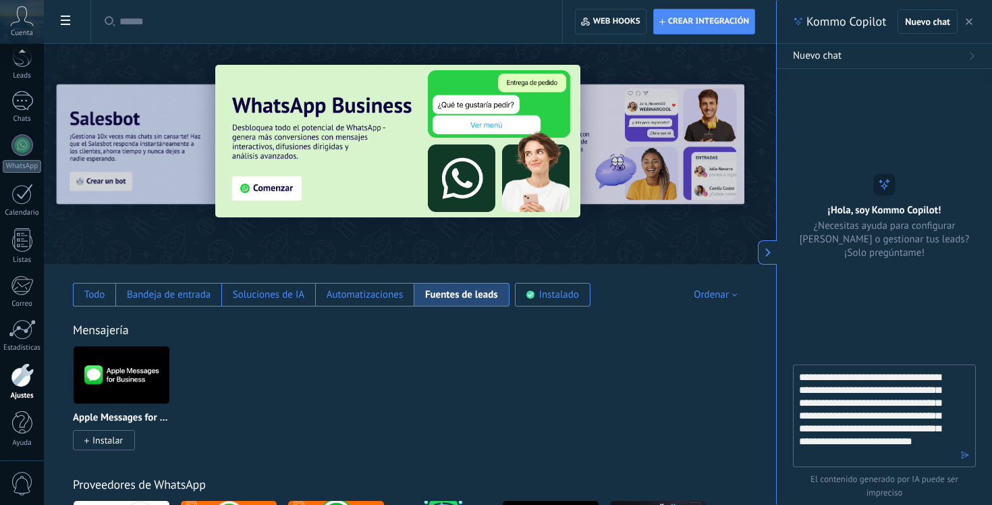
type textarea "**********"
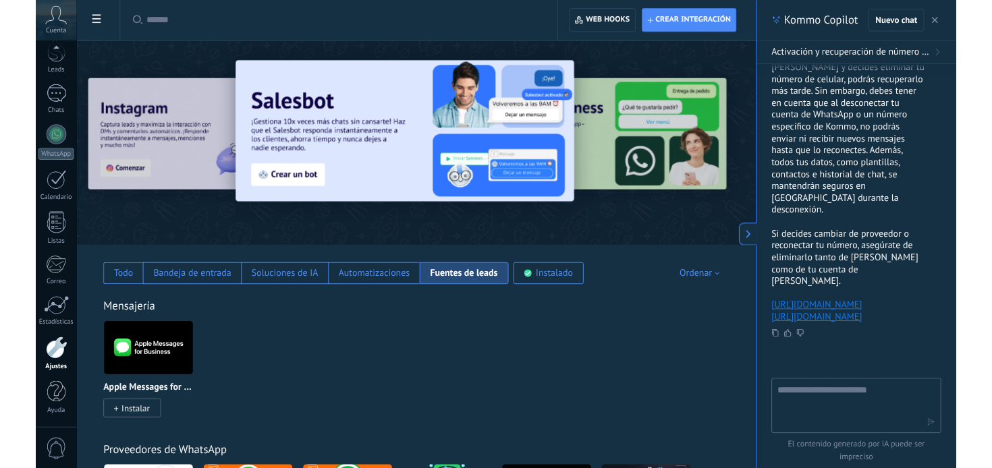
scroll to position [286, 0]
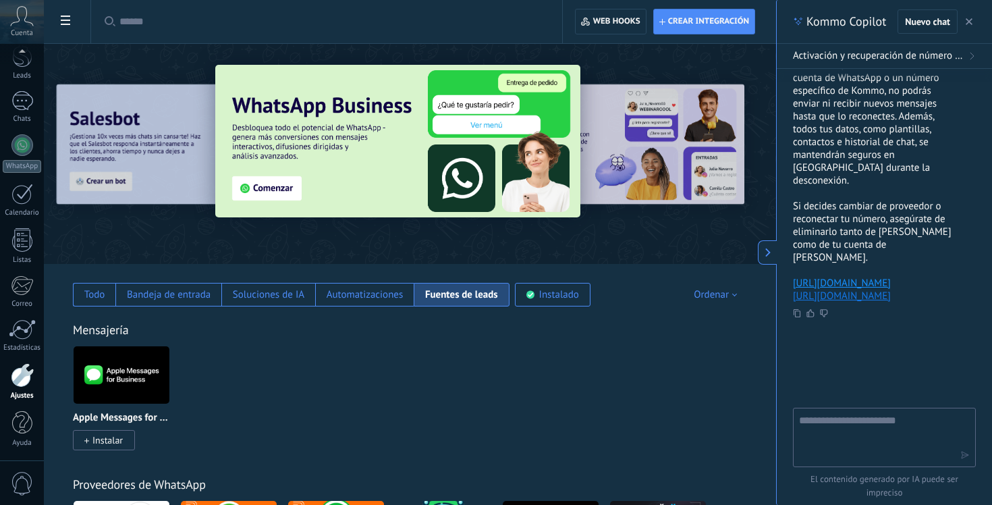
click at [832, 277] on link "[URL][DOMAIN_NAME]" at bounding box center [842, 283] width 98 height 13
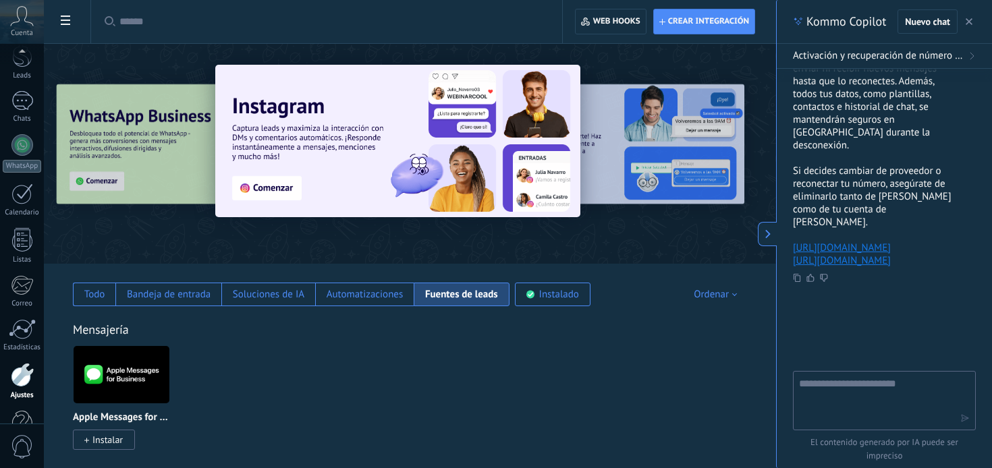
scroll to position [94, 0]
click at [764, 236] on icon at bounding box center [767, 233] width 9 height 9
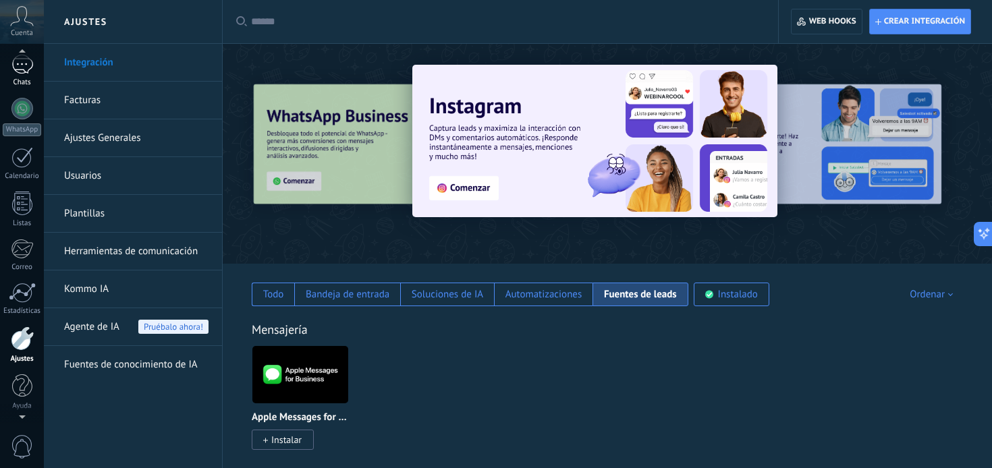
scroll to position [0, 0]
click at [20, 67] on div at bounding box center [22, 66] width 20 height 20
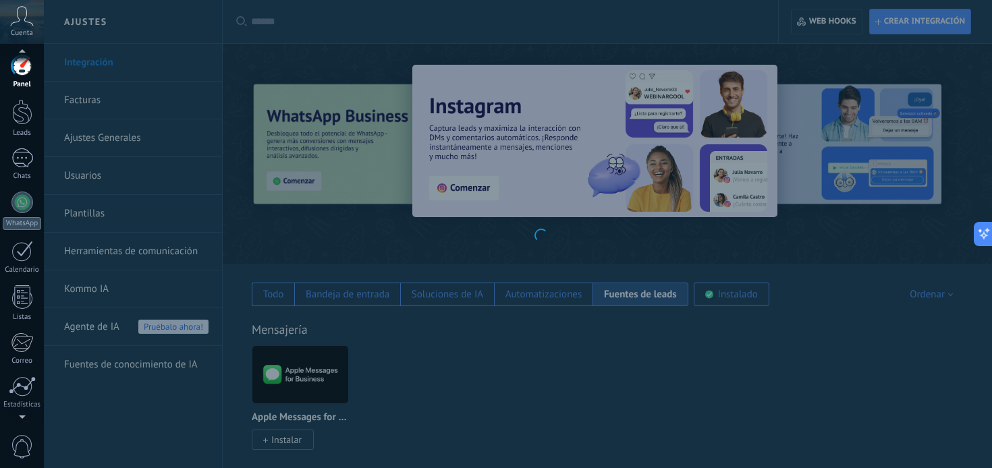
scroll to position [286, 0]
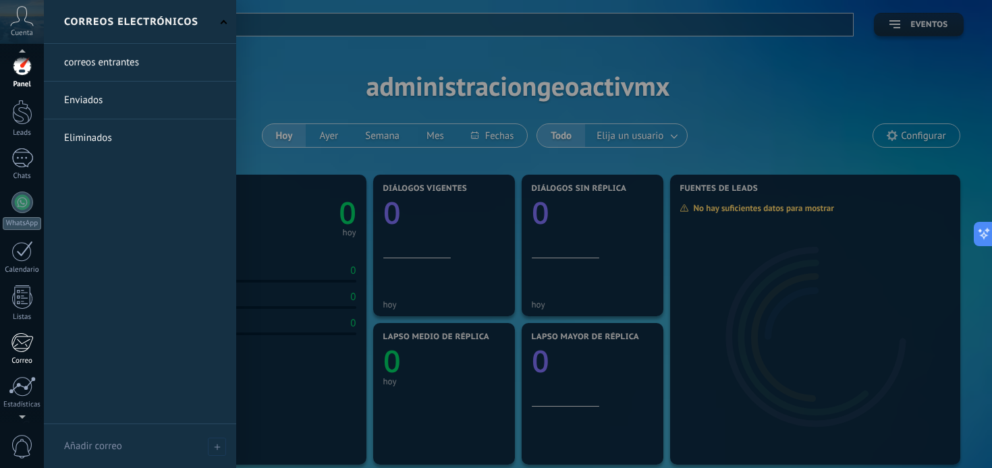
scroll to position [94, 0]
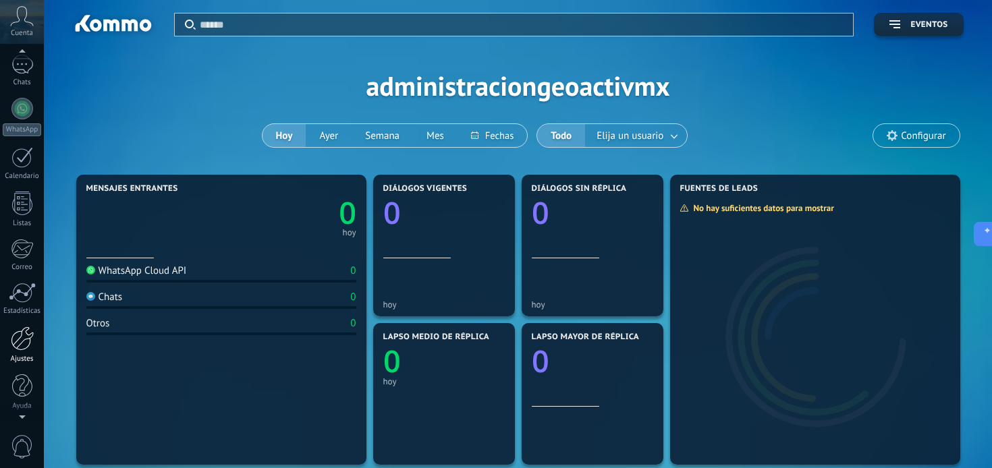
click at [20, 345] on div at bounding box center [22, 338] width 23 height 24
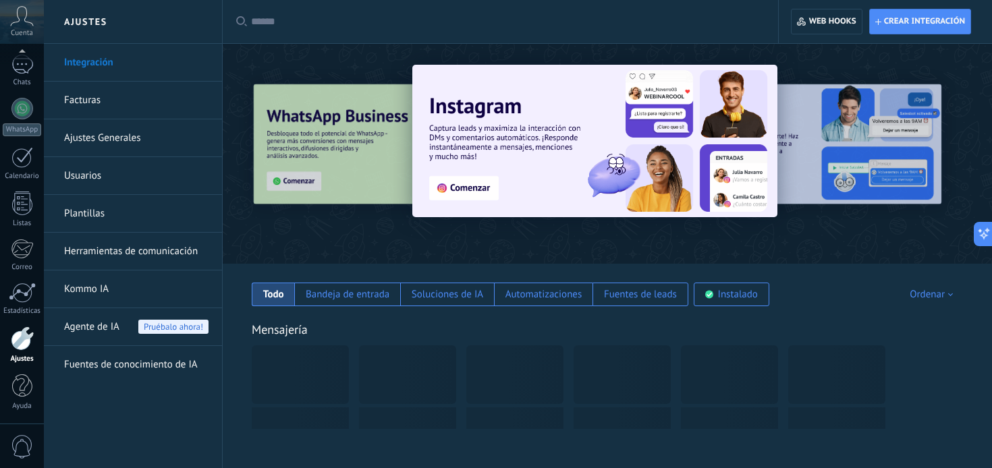
scroll to position [286, 0]
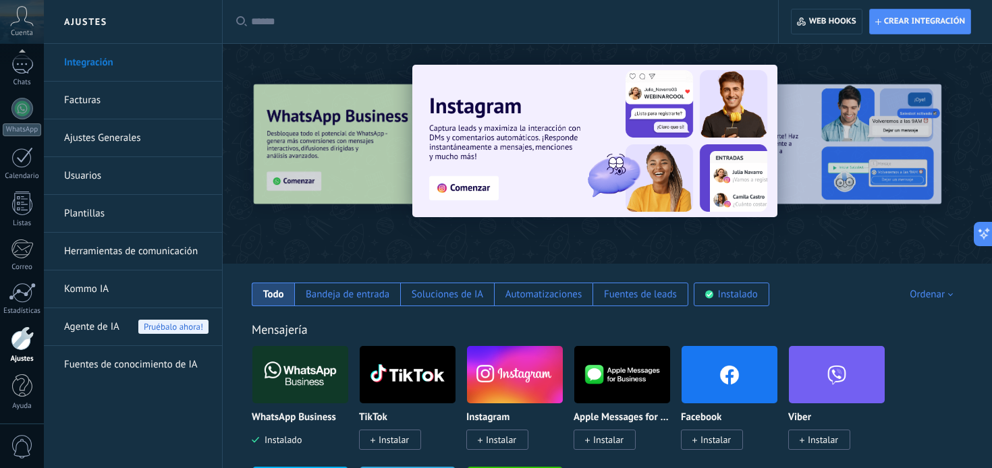
click at [76, 289] on link "Kommo IA" at bounding box center [136, 289] width 144 height 38
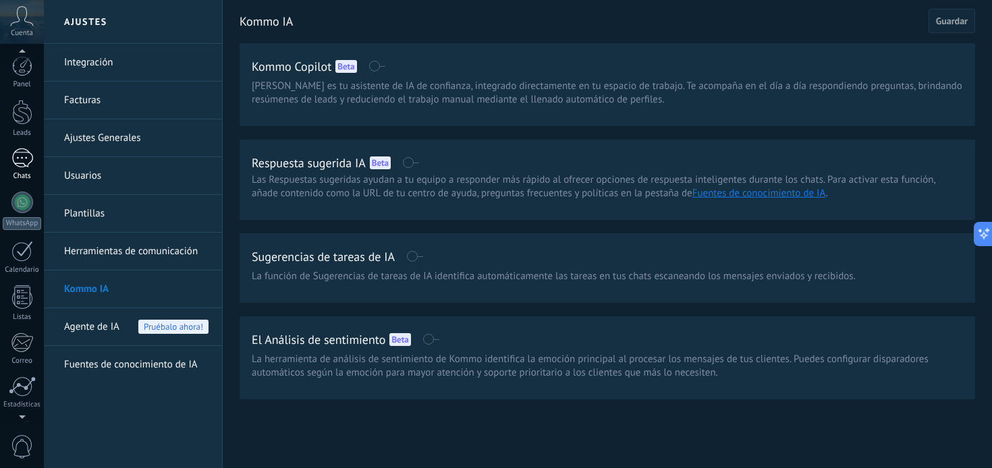
click at [21, 167] on div at bounding box center [22, 158] width 22 height 20
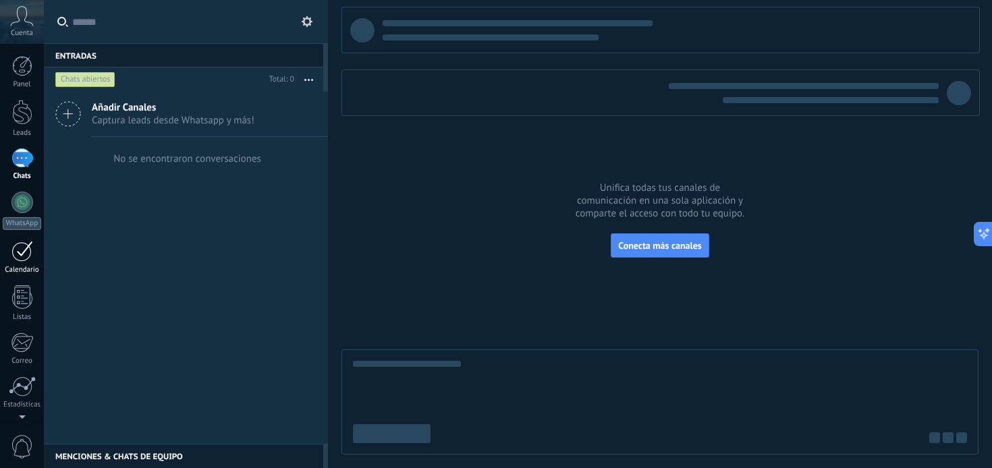
click at [25, 253] on div at bounding box center [22, 251] width 22 height 21
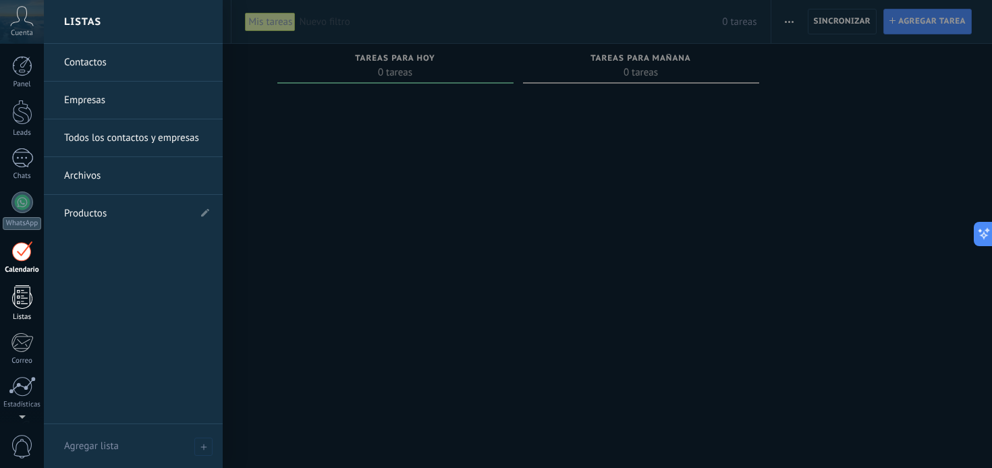
click at [20, 298] on div at bounding box center [22, 297] width 20 height 24
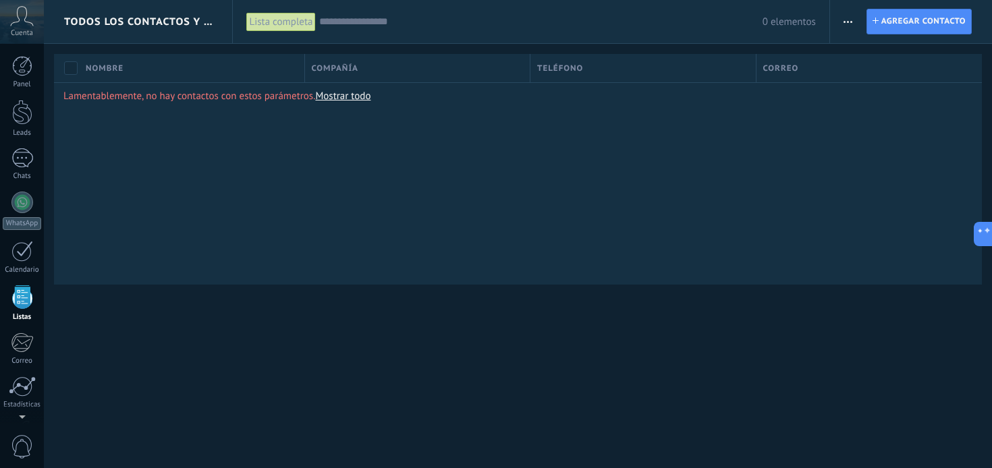
click at [14, 22] on use at bounding box center [22, 16] width 23 height 20
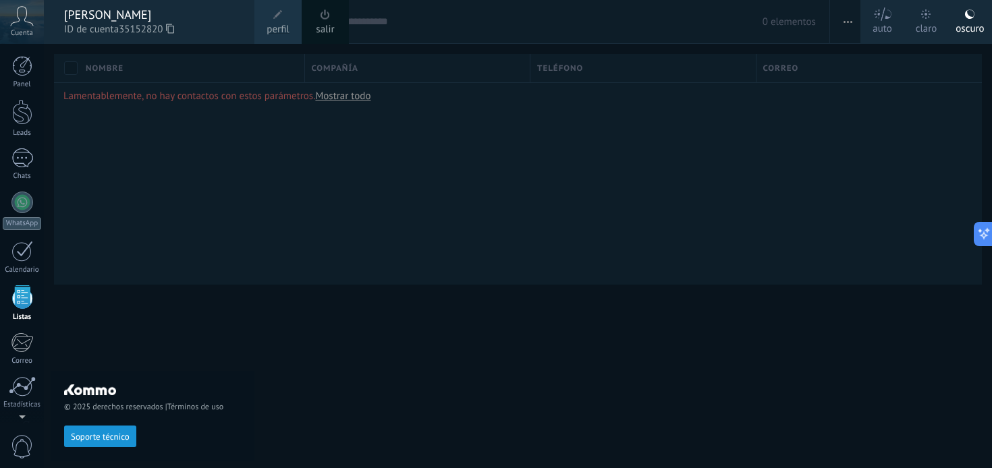
click at [265, 23] on link "perfil" at bounding box center [277, 22] width 47 height 44
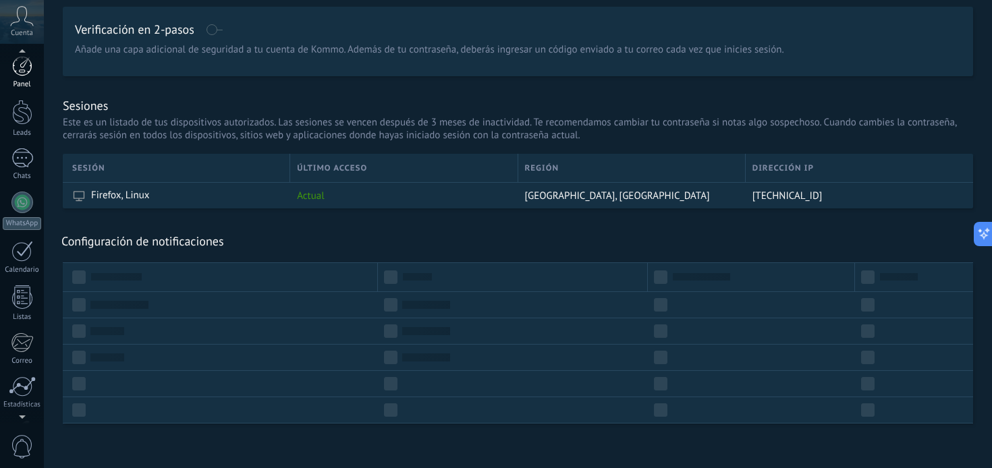
click at [24, 64] on div at bounding box center [22, 66] width 20 height 20
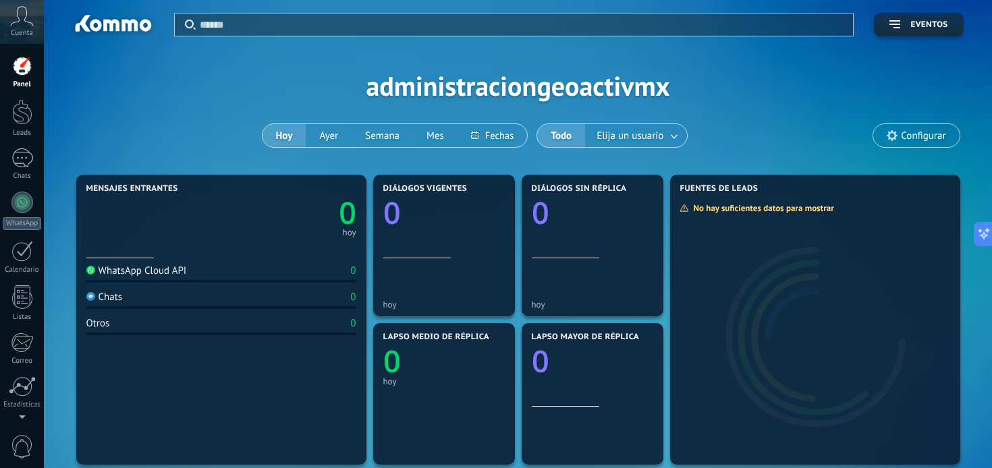
click at [112, 277] on div "WhatsApp Cloud API" at bounding box center [136, 270] width 101 height 13
click at [111, 272] on div "WhatsApp Cloud API" at bounding box center [136, 270] width 101 height 13
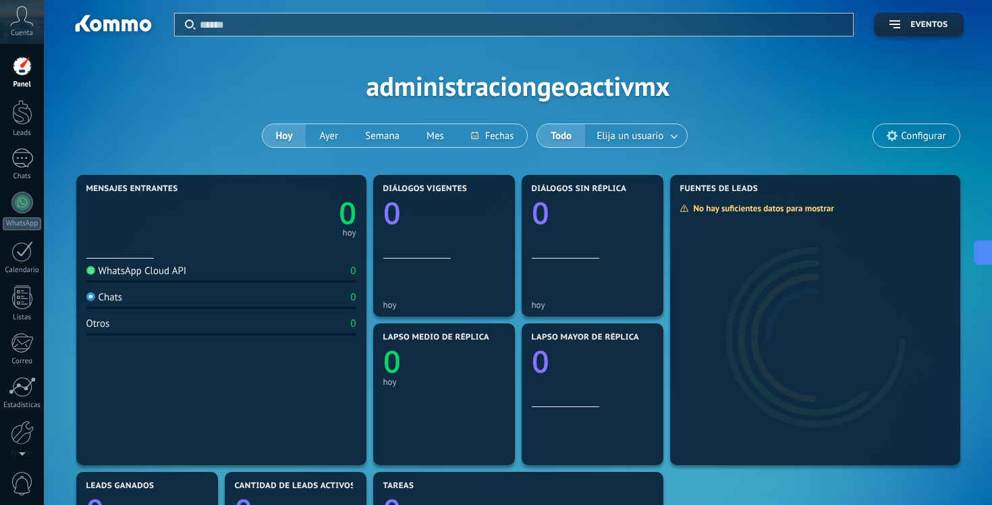
click at [16, 13] on icon at bounding box center [22, 16] width 24 height 20
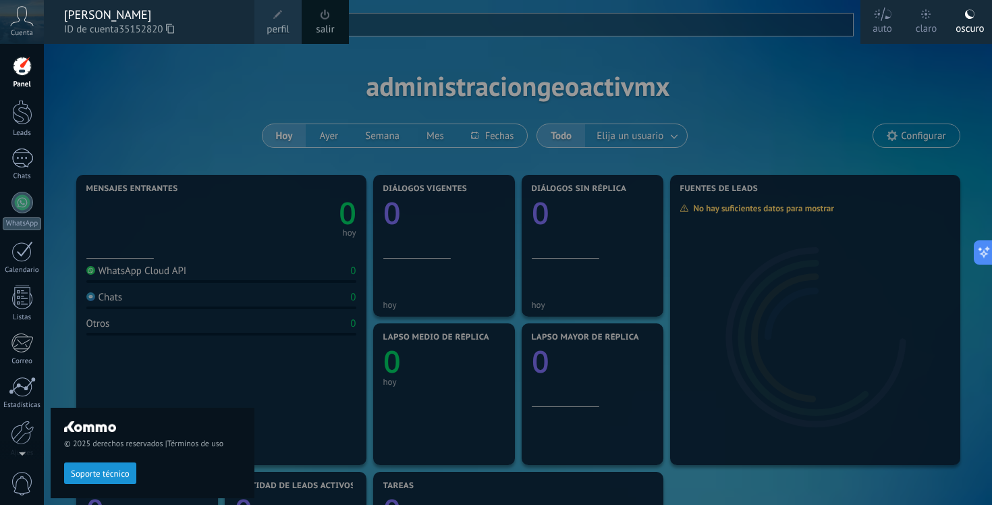
click at [325, 24] on link "salir" at bounding box center [325, 29] width 18 height 15
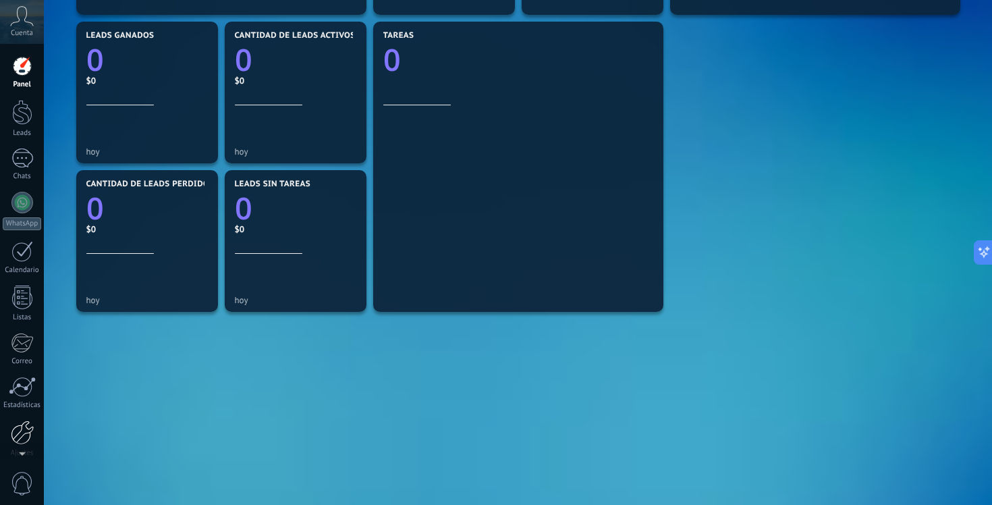
click at [22, 424] on div at bounding box center [22, 432] width 23 height 24
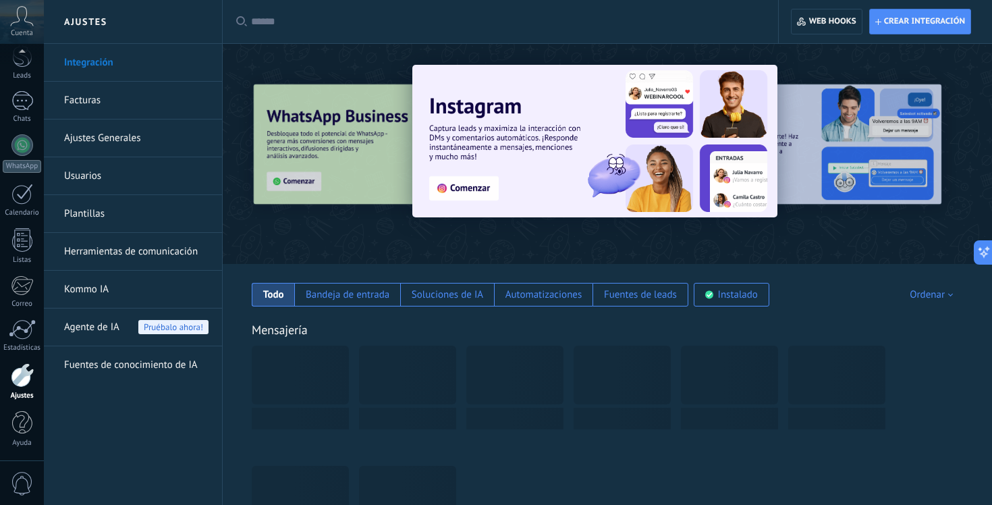
scroll to position [286, 0]
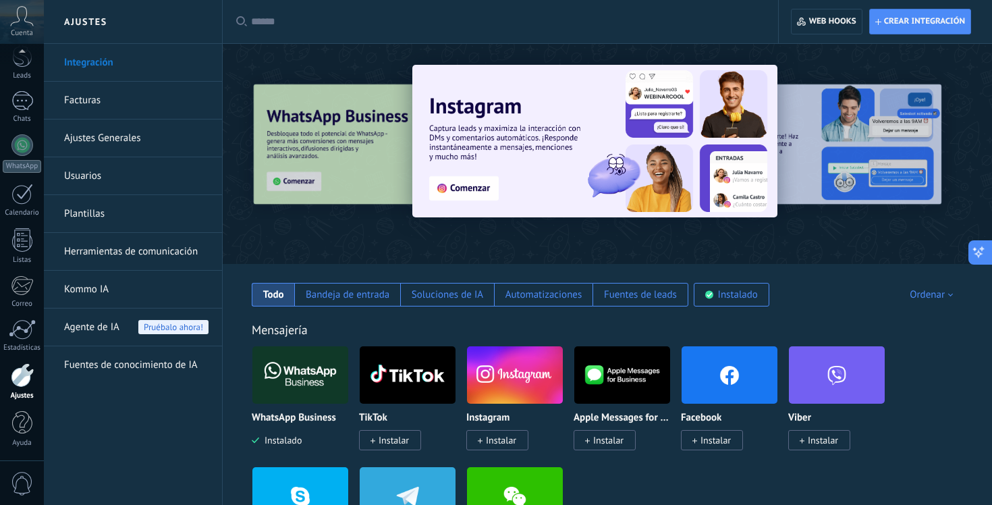
click at [984, 252] on icon at bounding box center [978, 253] width 14 height 14
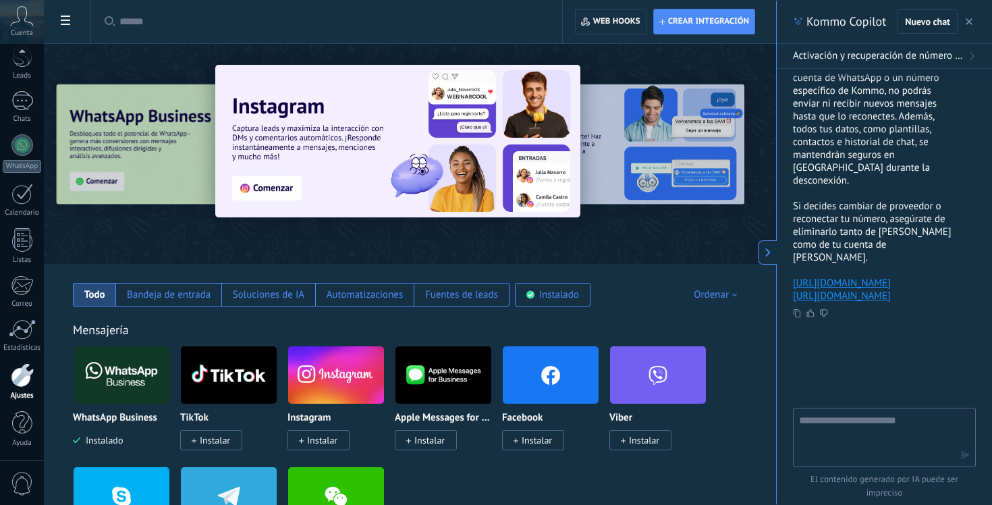
click at [820, 425] on textarea at bounding box center [875, 436] width 152 height 49
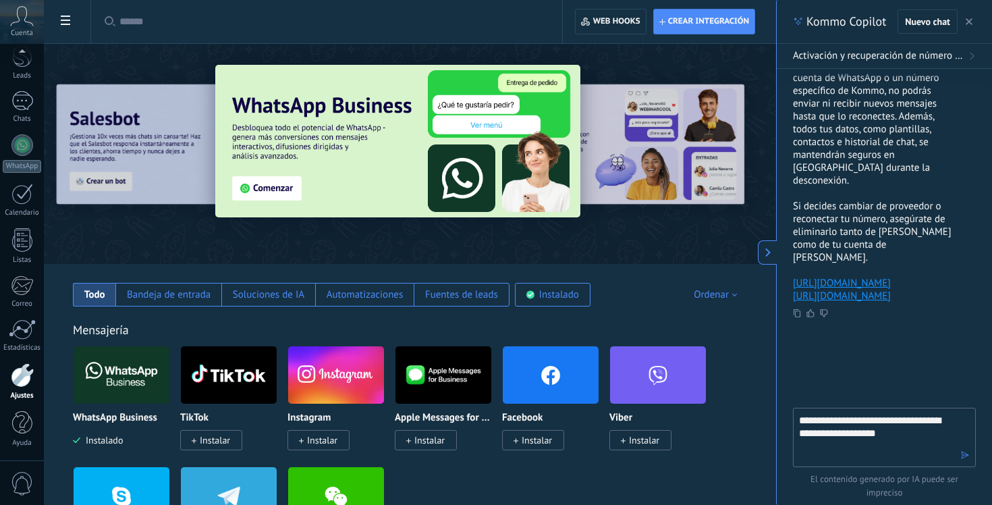
type textarea "**********"
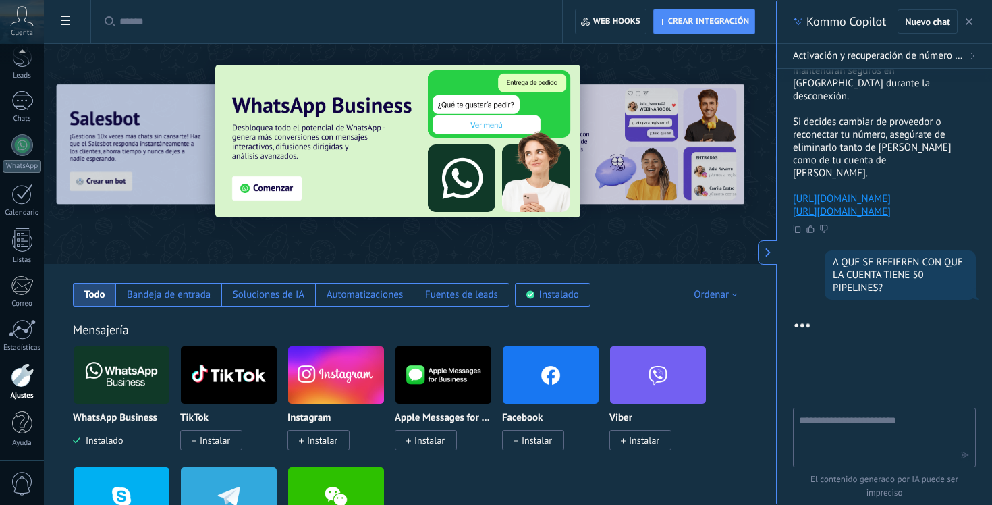
scroll to position [602, 0]
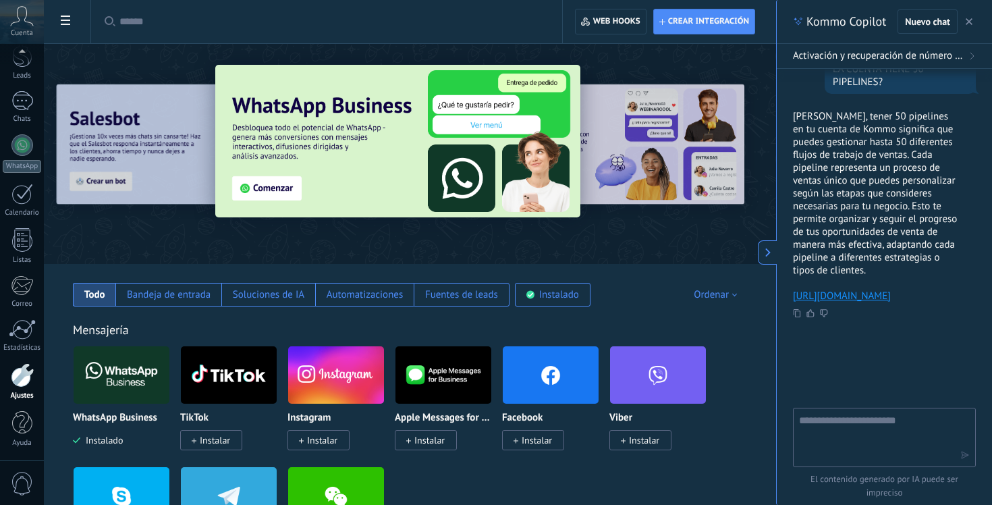
click at [841, 289] on link "[URL][DOMAIN_NAME]" at bounding box center [842, 295] width 98 height 13
